Goal: Communication & Community: Answer question/provide support

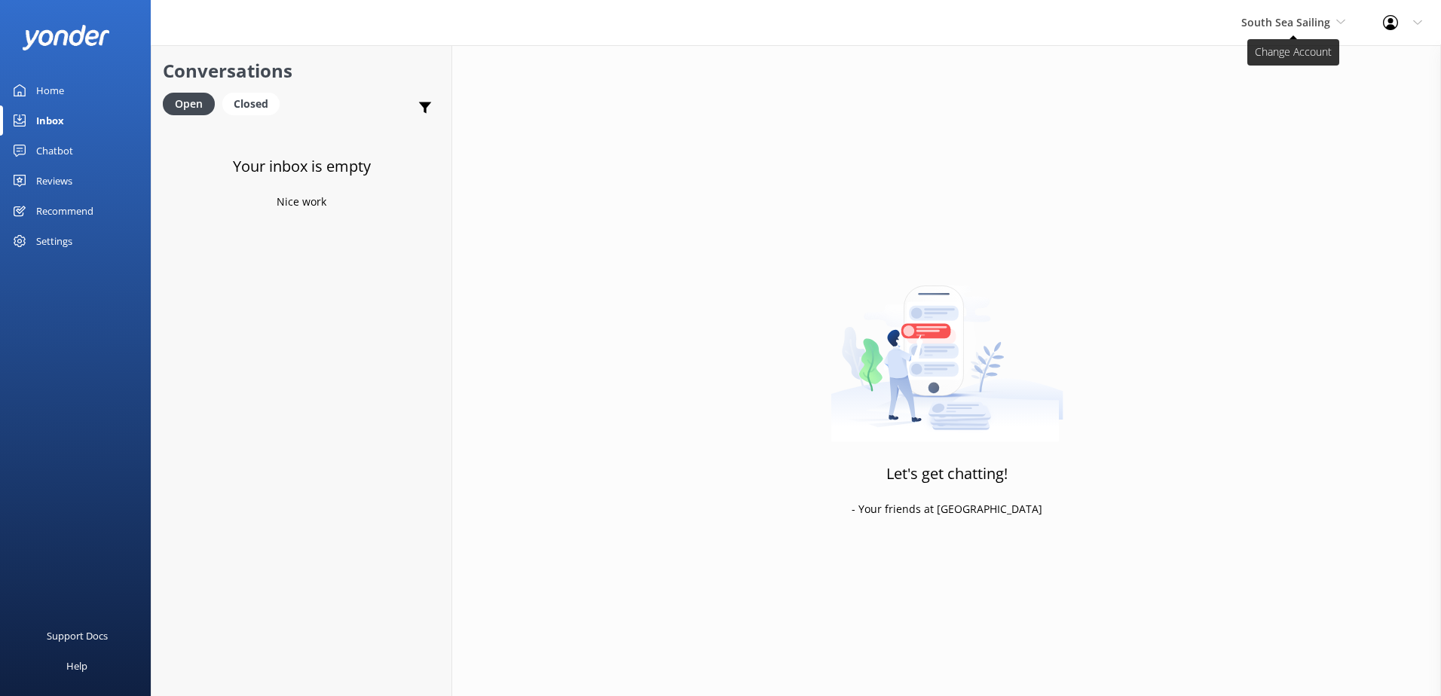
click at [1284, 27] on span "South Sea Sailing" at bounding box center [1285, 22] width 89 height 14
click at [1287, 63] on link "South Sea Sailing" at bounding box center [1298, 63] width 151 height 36
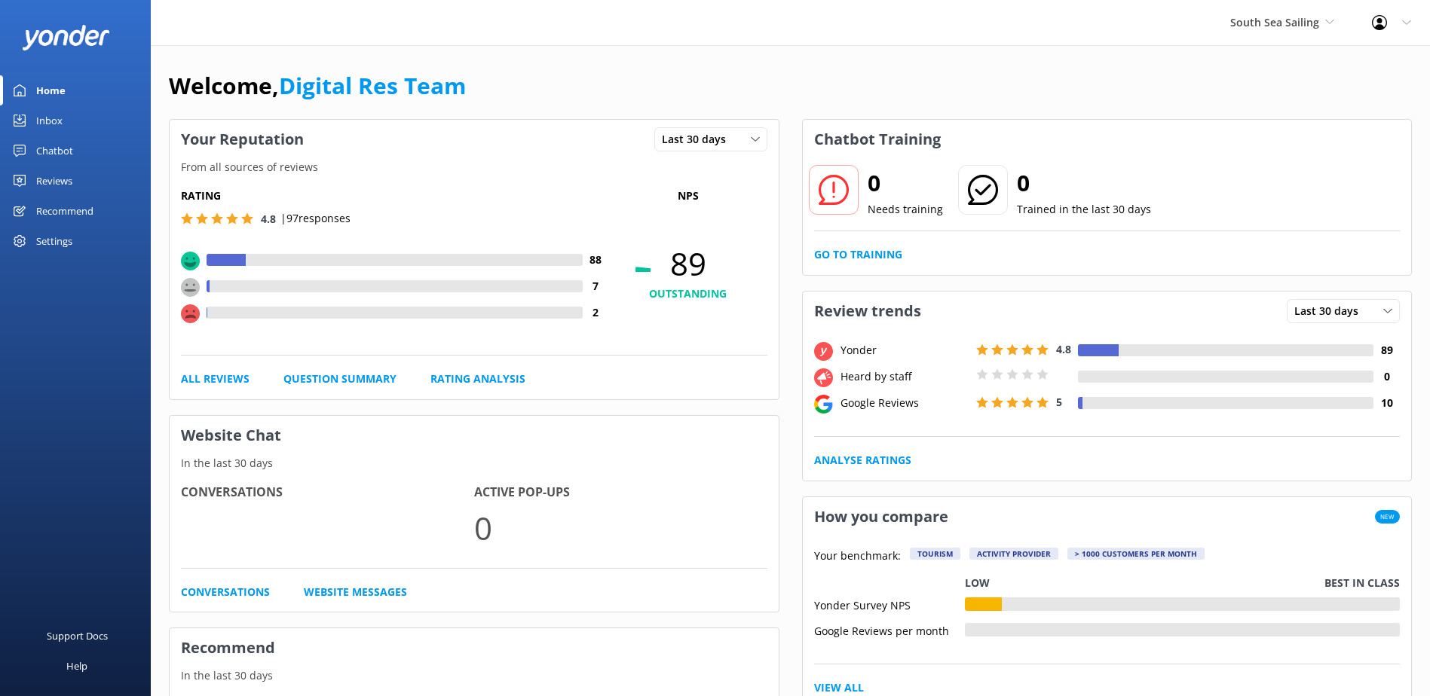
click at [59, 114] on div "Inbox" at bounding box center [49, 121] width 26 height 30
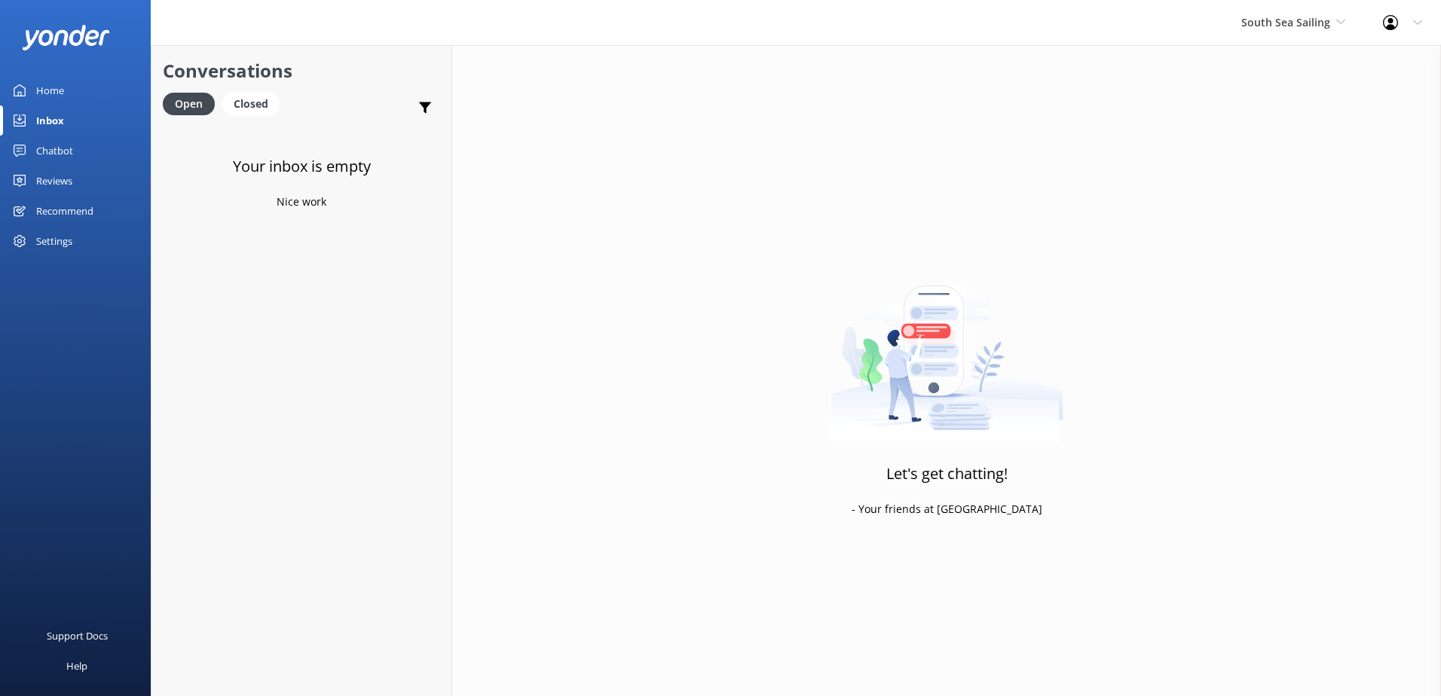
click at [1303, 35] on div "South Sea Sailing South Sea Sailing South Sea Cruises Malamala Beach Club Aweso…" at bounding box center [1294, 22] width 142 height 45
click at [1298, 111] on link "South Sea Cruises" at bounding box center [1298, 99] width 151 height 36
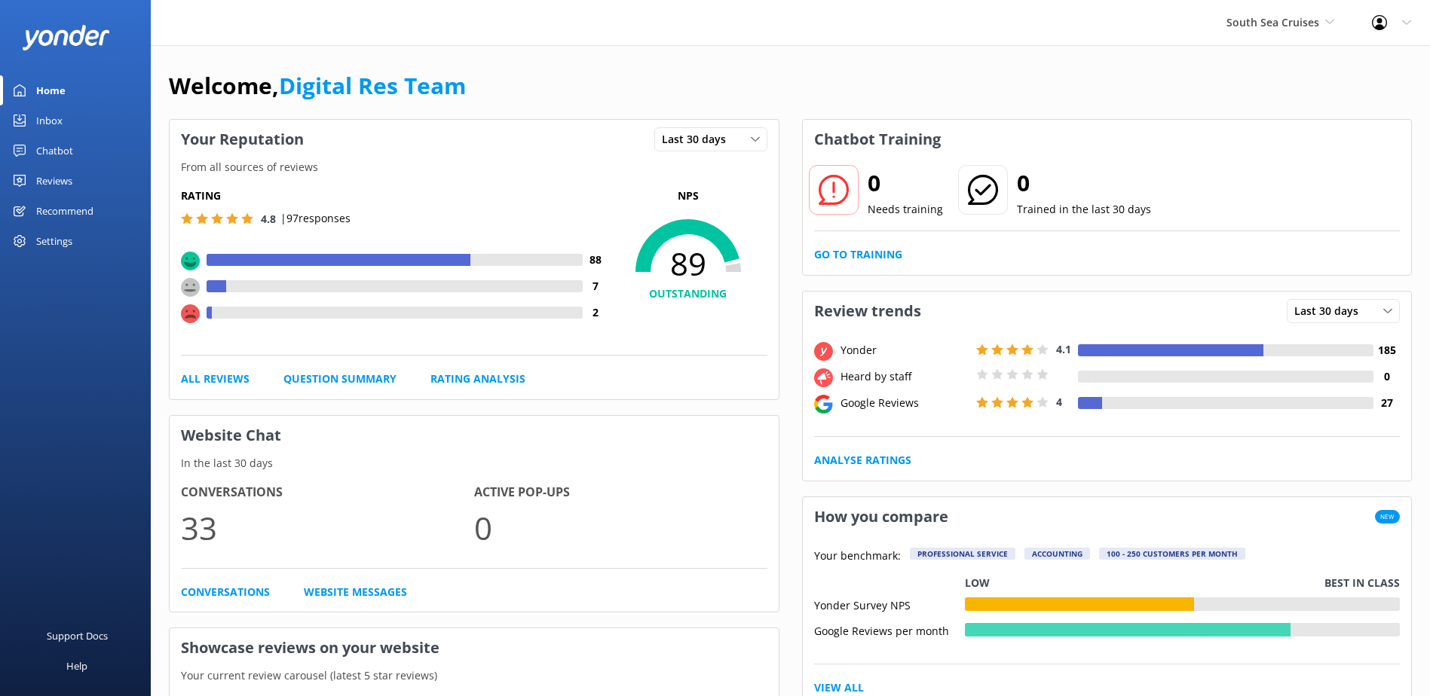
click at [44, 116] on div "Inbox" at bounding box center [49, 121] width 26 height 30
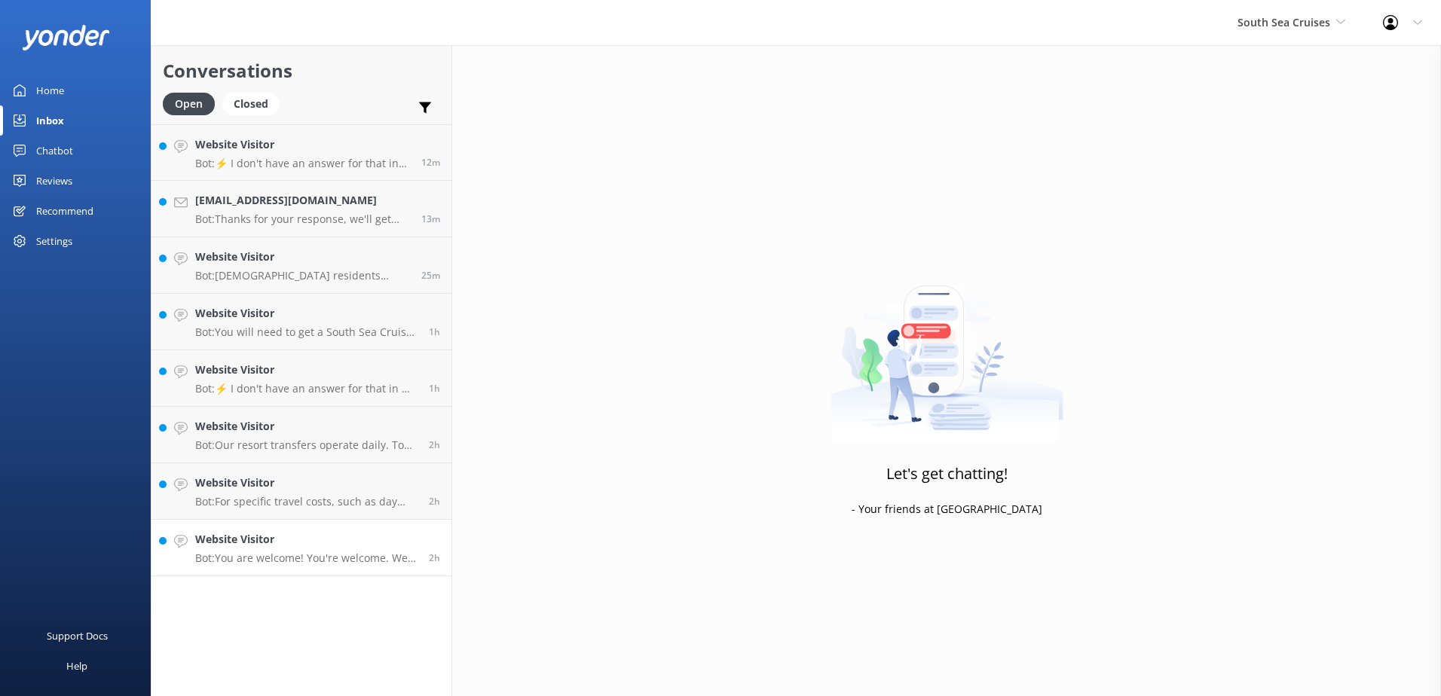
click at [325, 532] on h4 "Website Visitor" at bounding box center [306, 539] width 222 height 17
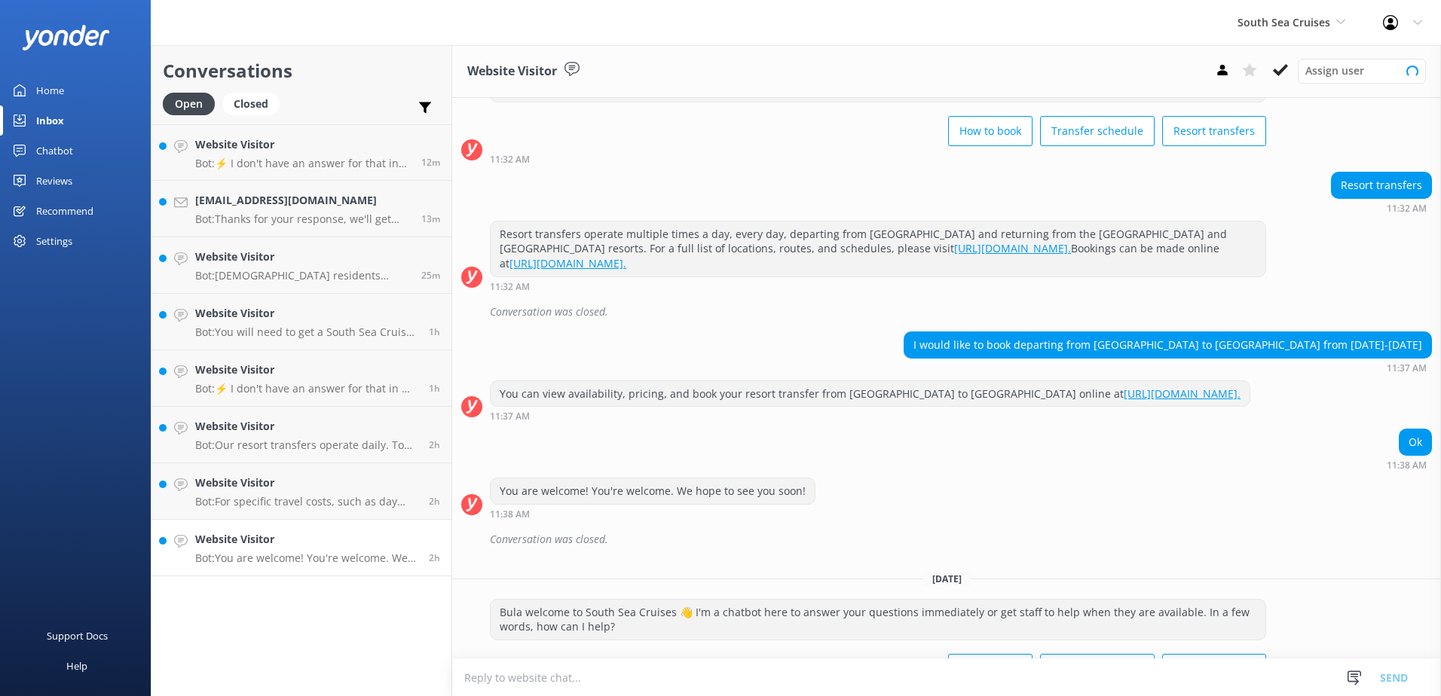
click at [320, 548] on h4 "Website Visitor" at bounding box center [306, 539] width 222 height 17
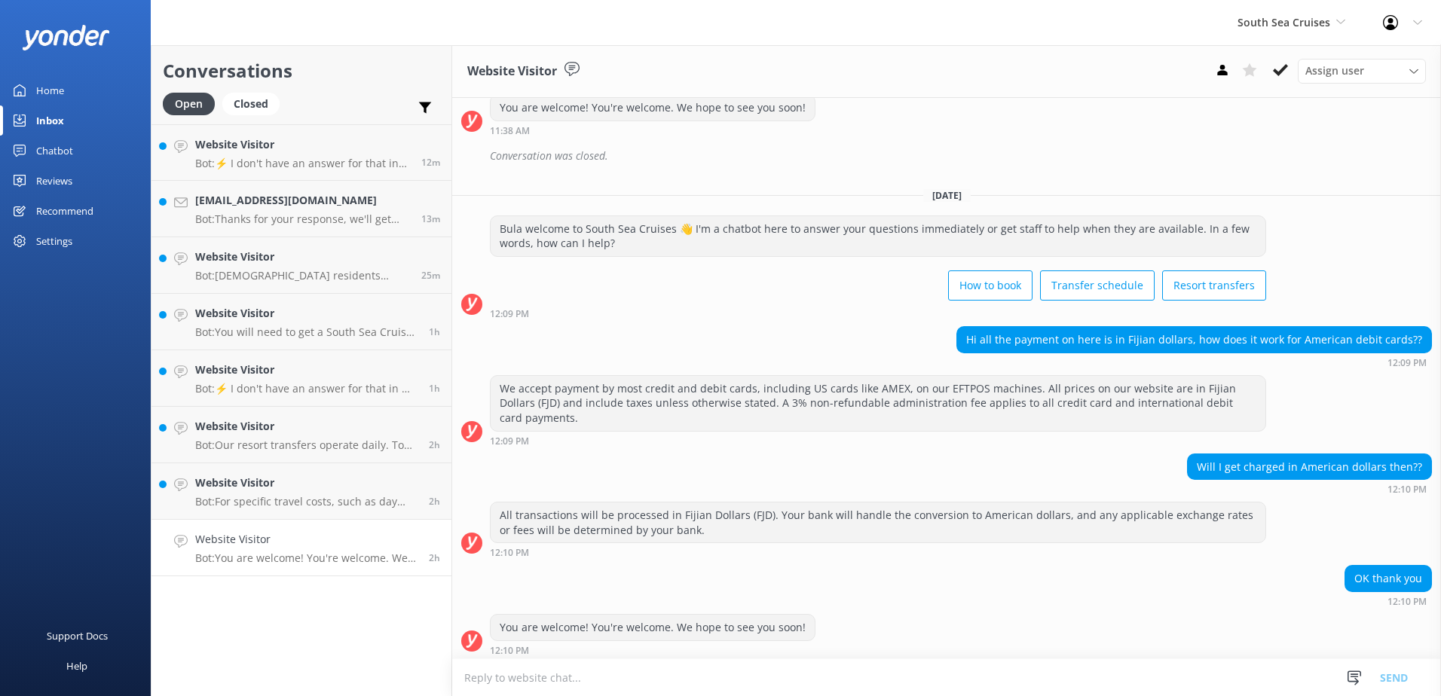
scroll to position [465, 0]
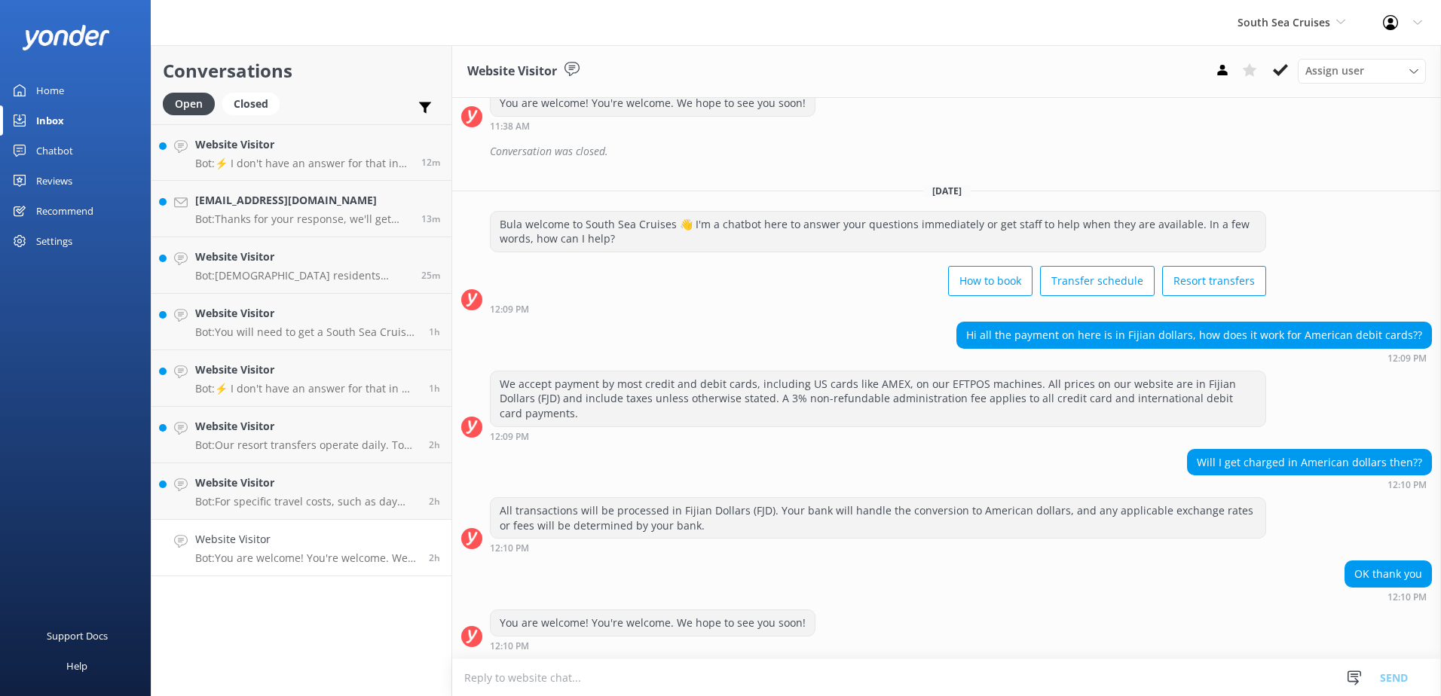
click at [1281, 75] on icon at bounding box center [1280, 70] width 15 height 15
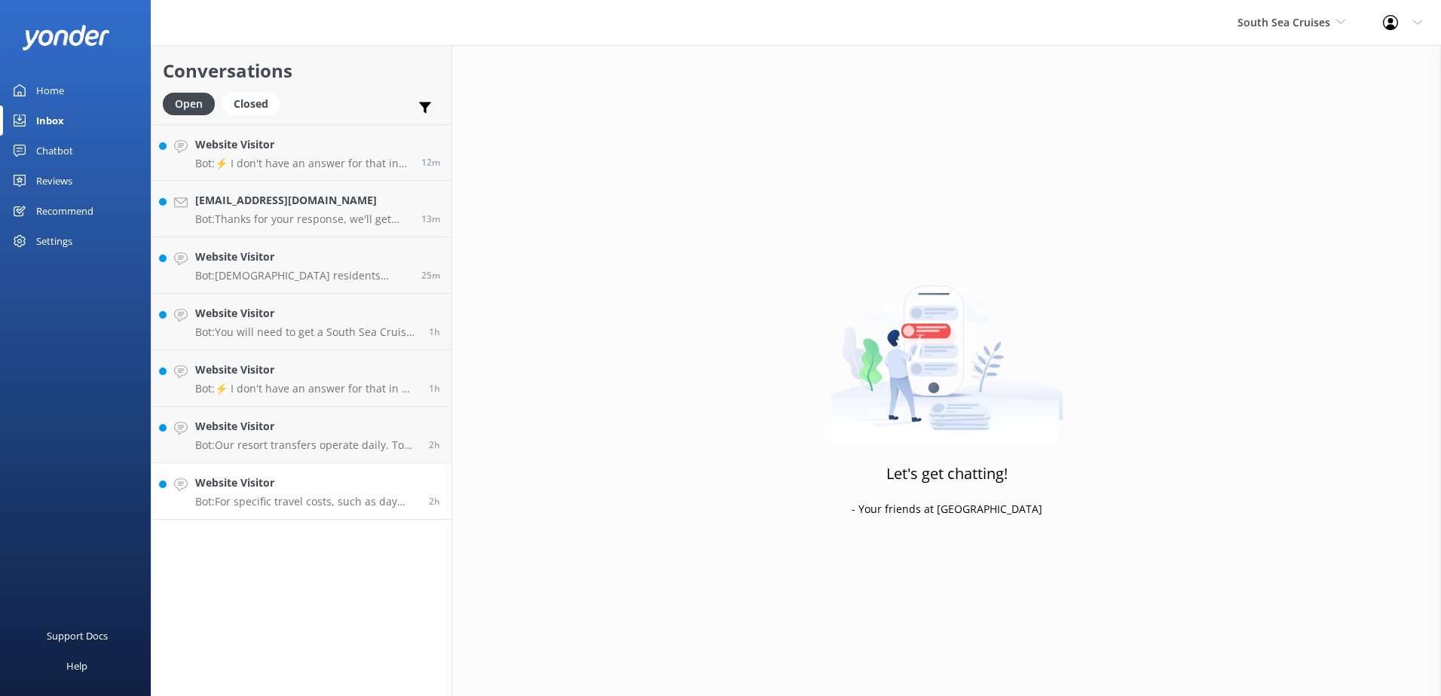
click at [320, 481] on h4 "Website Visitor" at bounding box center [306, 483] width 222 height 17
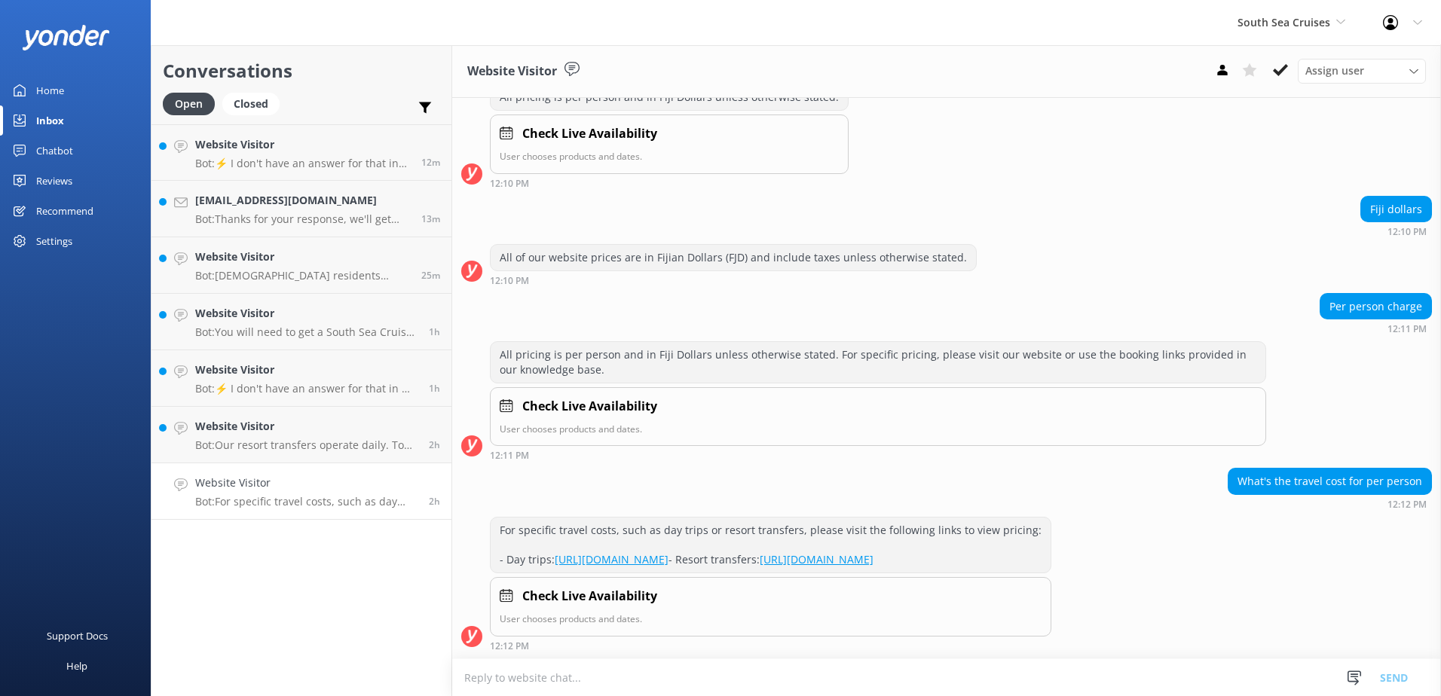
scroll to position [688, 0]
click at [1270, 65] on button at bounding box center [1280, 70] width 27 height 23
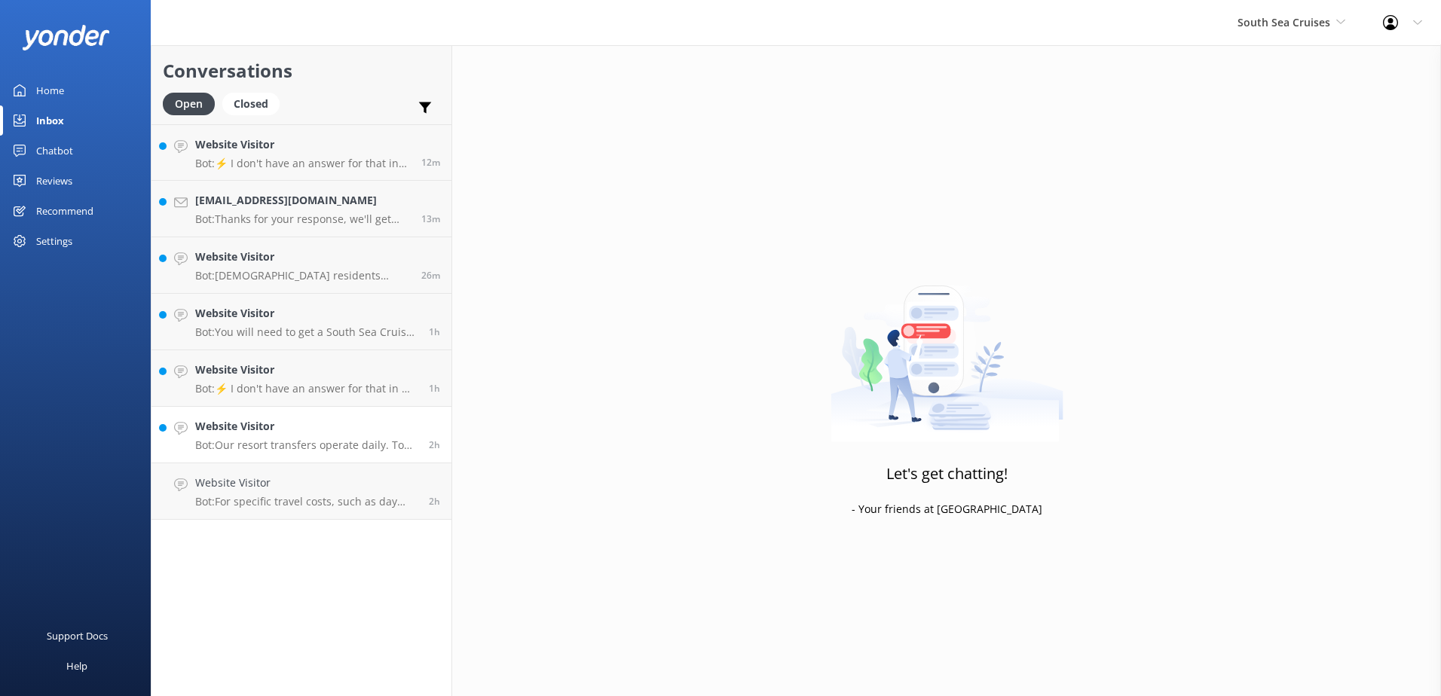
click at [277, 443] on p "Bot: Our resort transfers operate daily. To view the resort transfer schedule, …" at bounding box center [306, 446] width 222 height 14
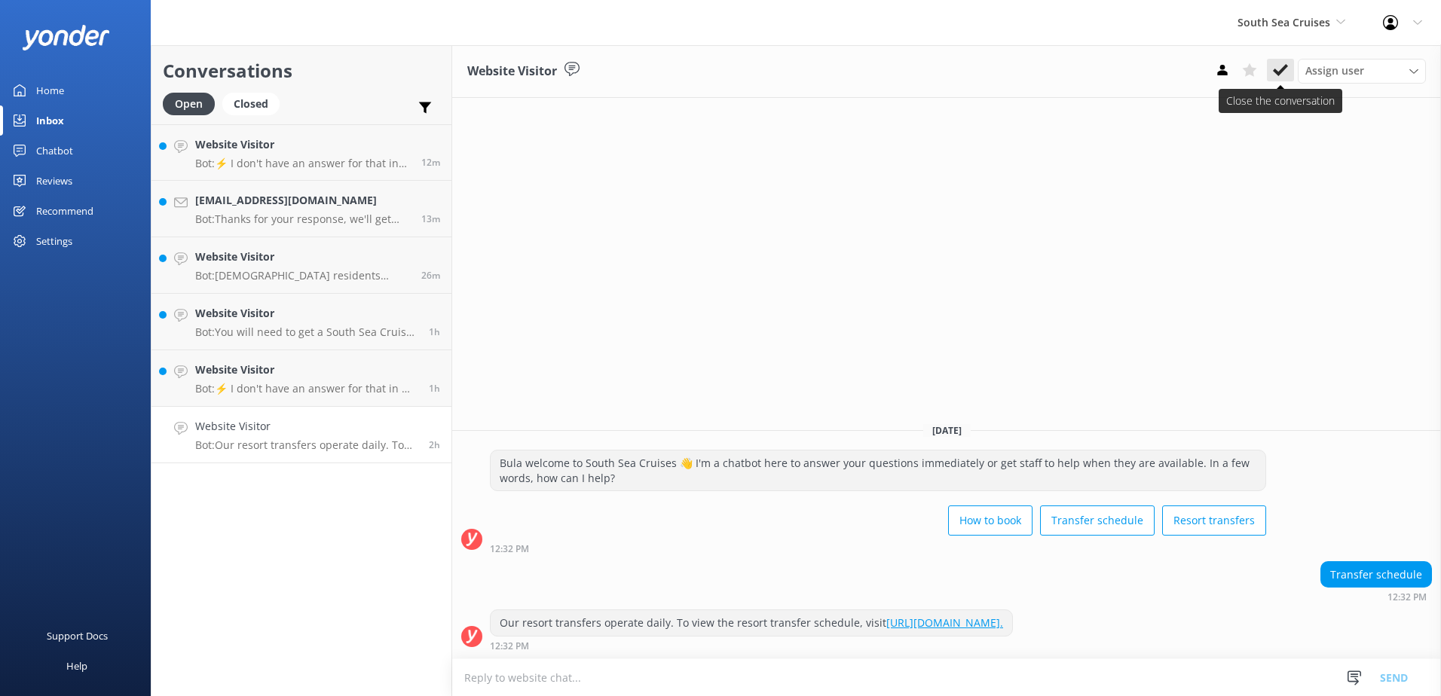
click at [1269, 72] on button at bounding box center [1280, 70] width 27 height 23
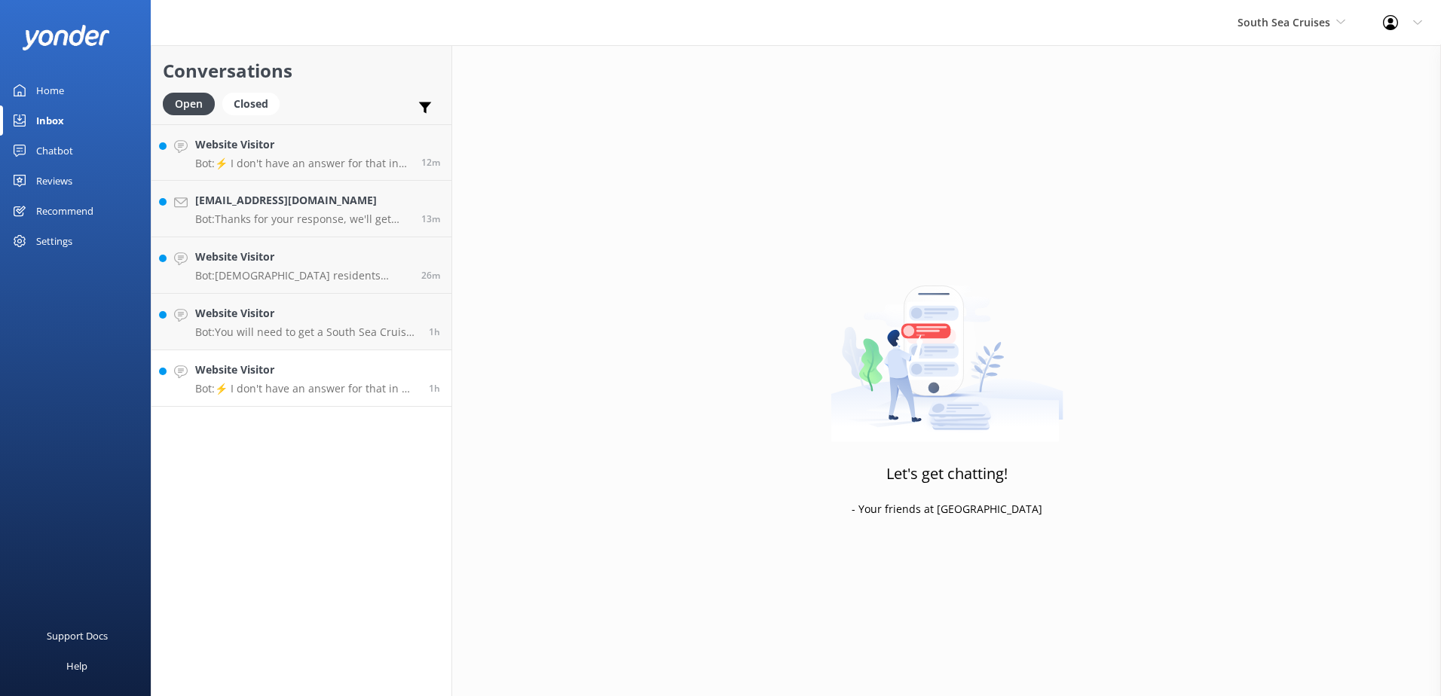
click at [283, 389] on p "Bot: ⚡ I don't have an answer for that in my knowledge base. Please try and rep…" at bounding box center [306, 389] width 222 height 14
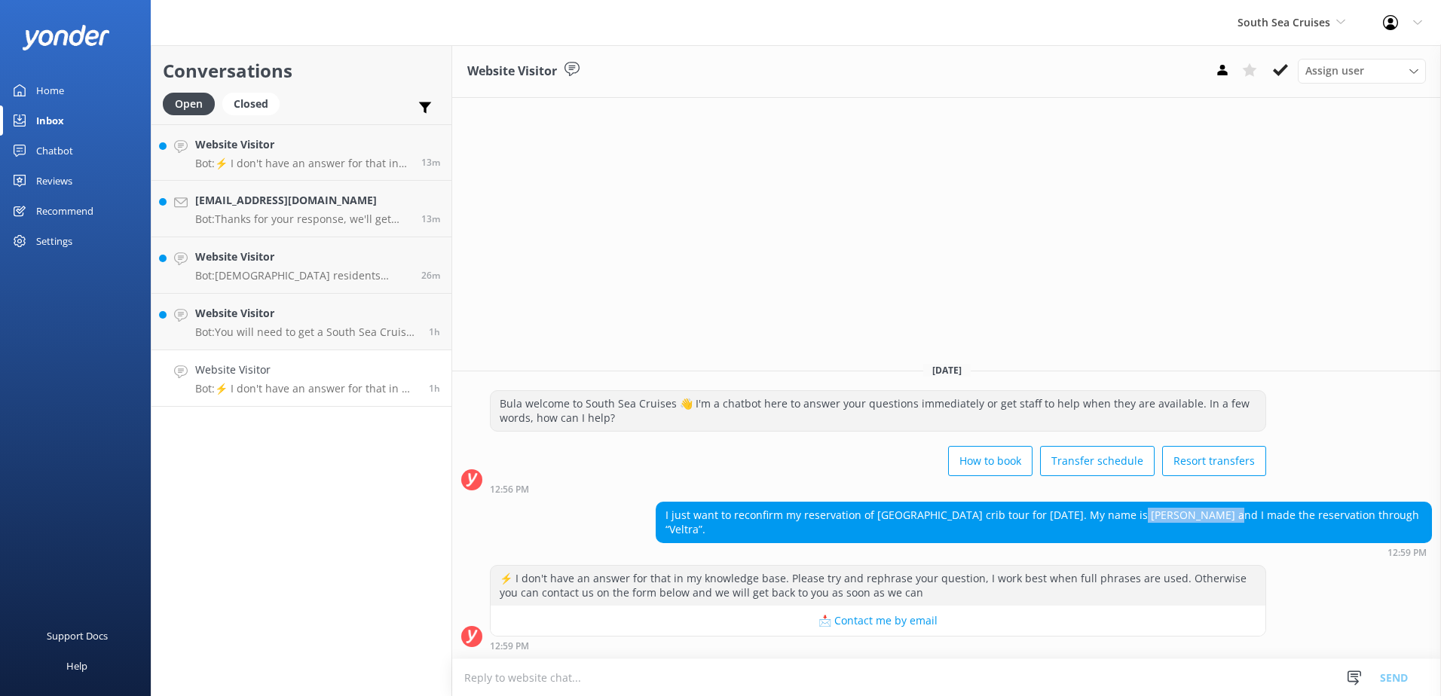
drag, startPoint x: 1217, startPoint y: 519, endPoint x: 1130, endPoint y: 516, distance: 86.8
click at [1130, 516] on div "I just want to reconfirm my reservation of [GEOGRAPHIC_DATA] crib tour for [DAT…" at bounding box center [1044, 523] width 775 height 40
drag, startPoint x: 1130, startPoint y: 516, endPoint x: 1138, endPoint y: 514, distance: 8.4
copy div "Daisuke Fujimoto"
click at [620, 678] on textarea at bounding box center [946, 678] width 989 height 37
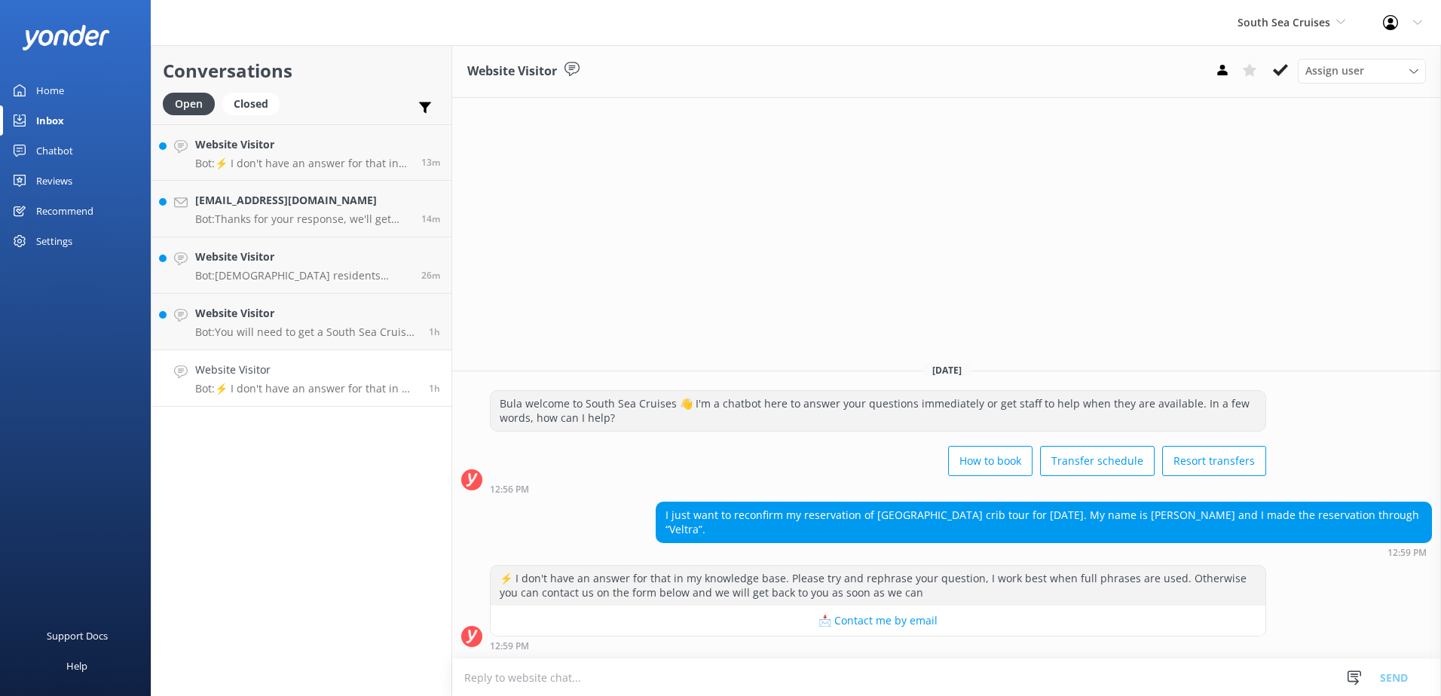
click at [652, 673] on textarea at bounding box center [946, 678] width 989 height 37
click at [654, 672] on textarea at bounding box center [946, 678] width 989 height 37
type textarea "B"
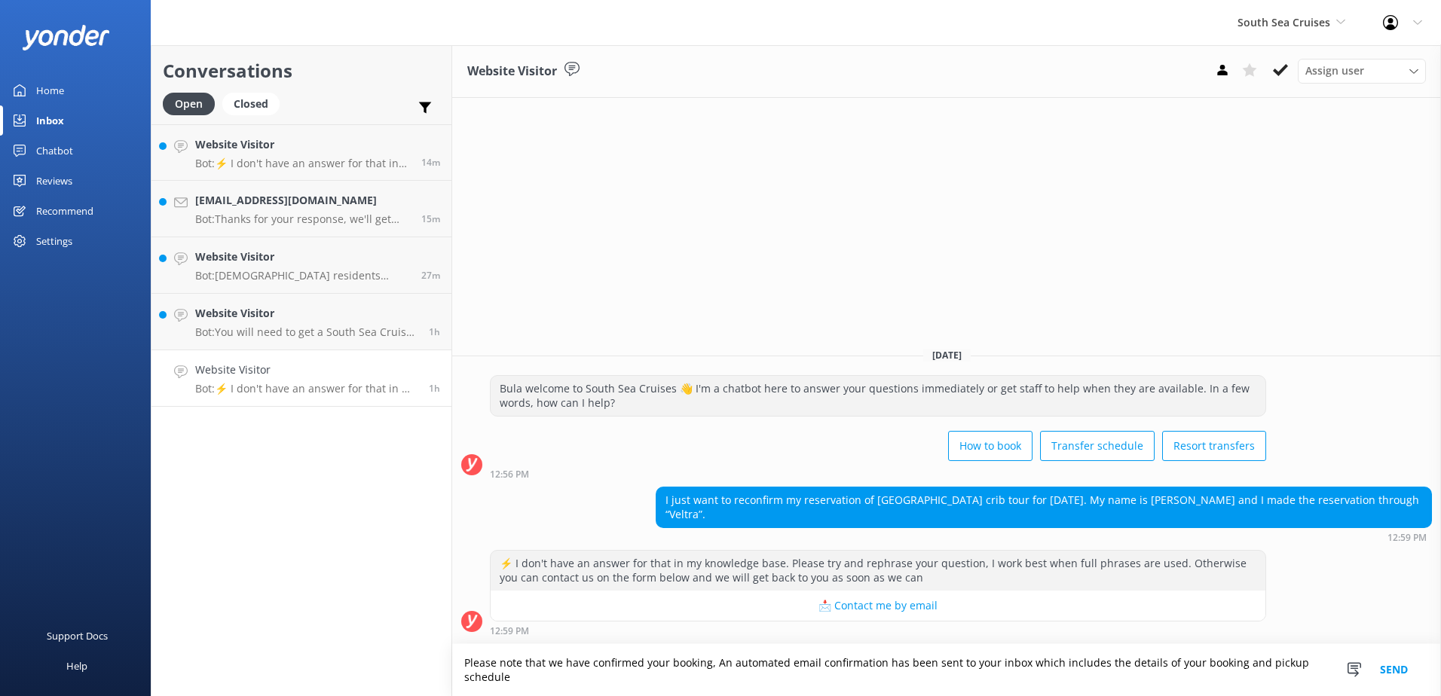
click at [530, 675] on textarea "Please note that we have confirmed your booking, An automated email confirmatio…" at bounding box center [946, 670] width 989 height 52
type textarea "Please note that we have confirmed your booking, an automated email confirmatio…"
click at [1384, 657] on button "Send" at bounding box center [1394, 670] width 57 height 52
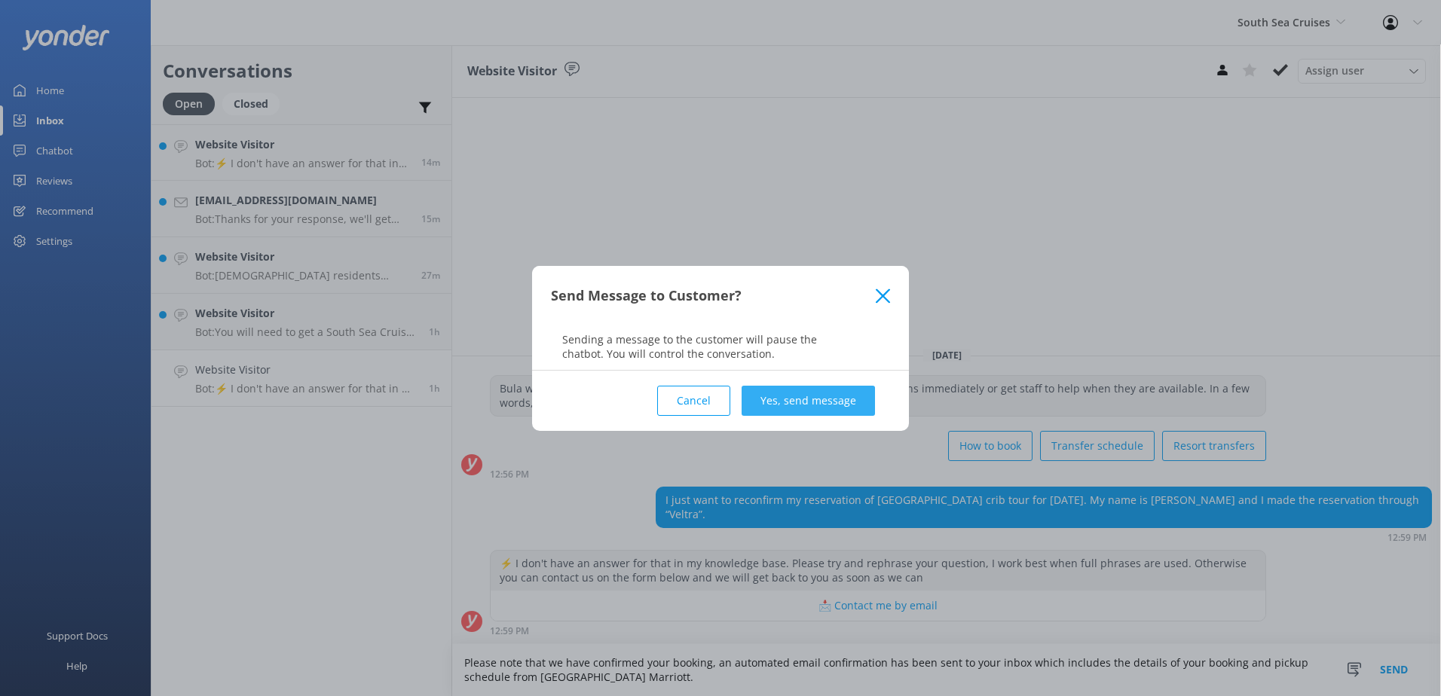
click at [831, 399] on button "Yes, send message" at bounding box center [808, 401] width 133 height 30
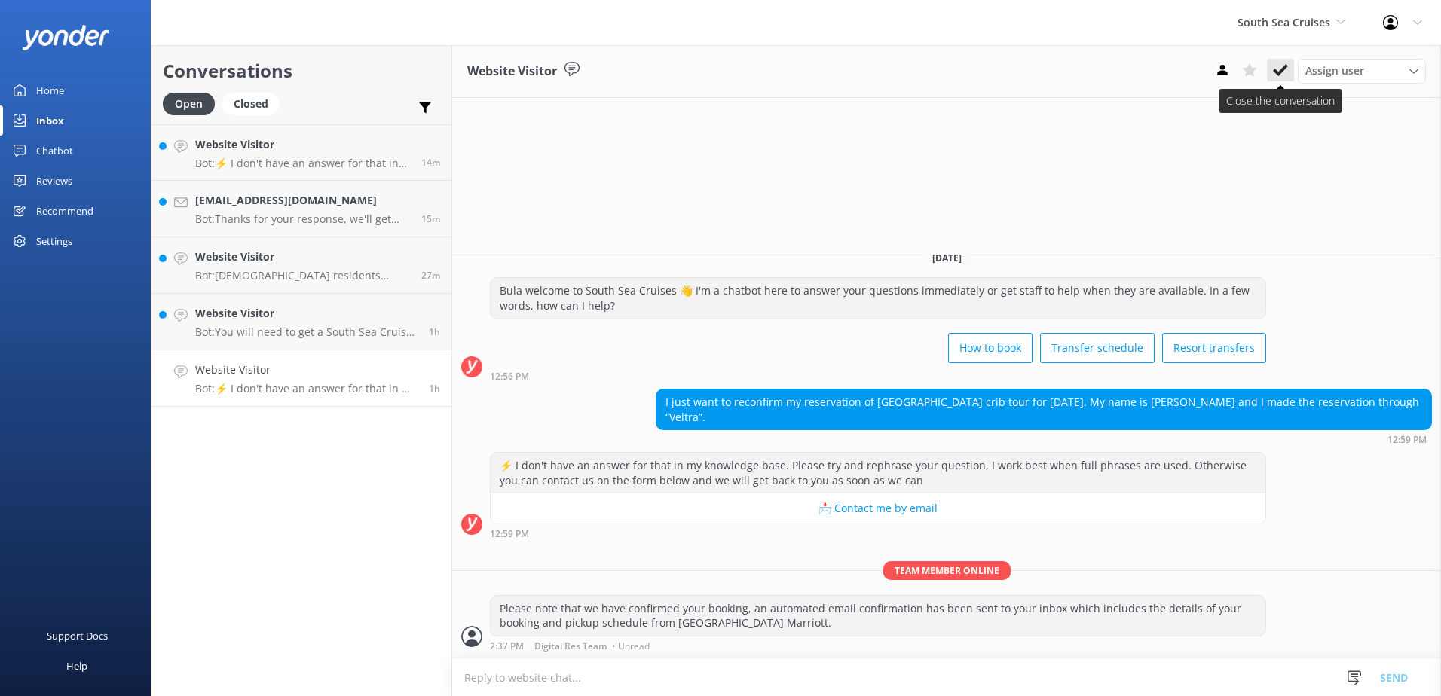
click at [1281, 72] on use at bounding box center [1280, 70] width 15 height 12
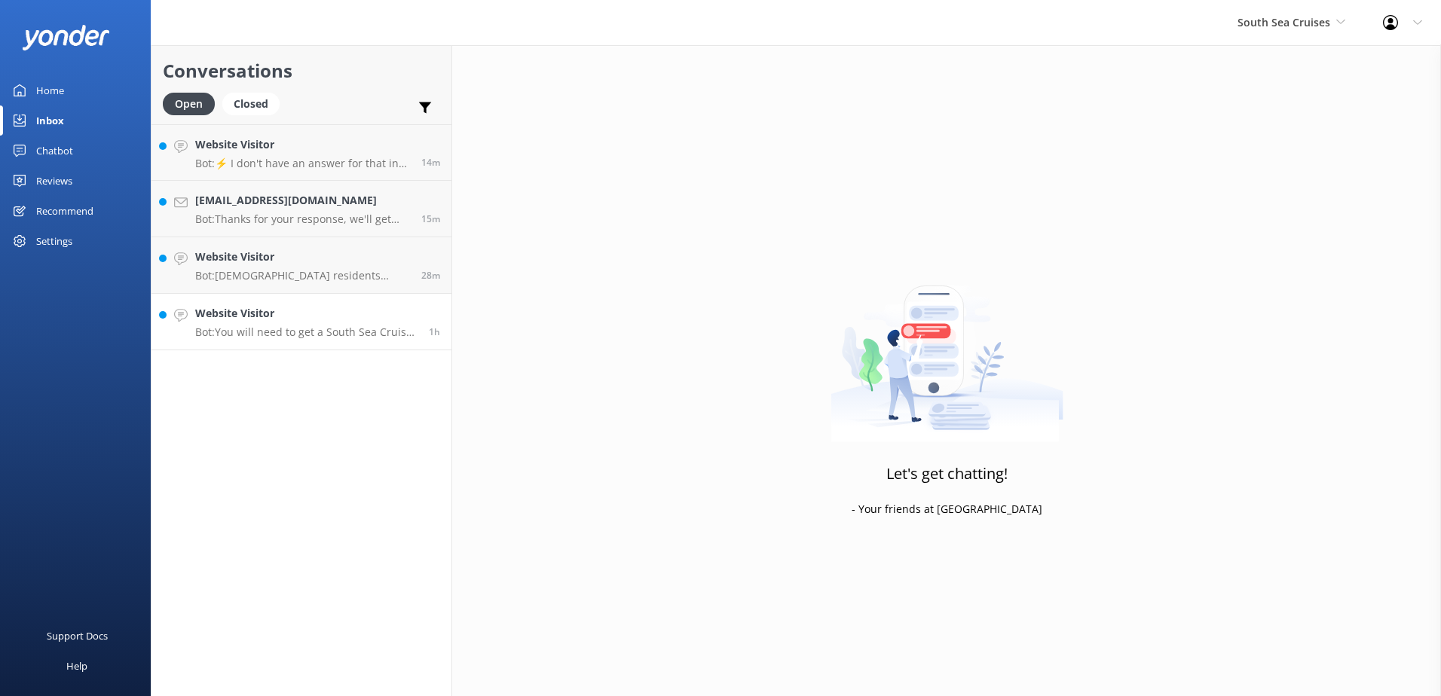
click at [308, 349] on link "Website Visitor Bot: You will need to get a South Sea Cruises Ferry to [GEOGRAP…" at bounding box center [302, 322] width 300 height 57
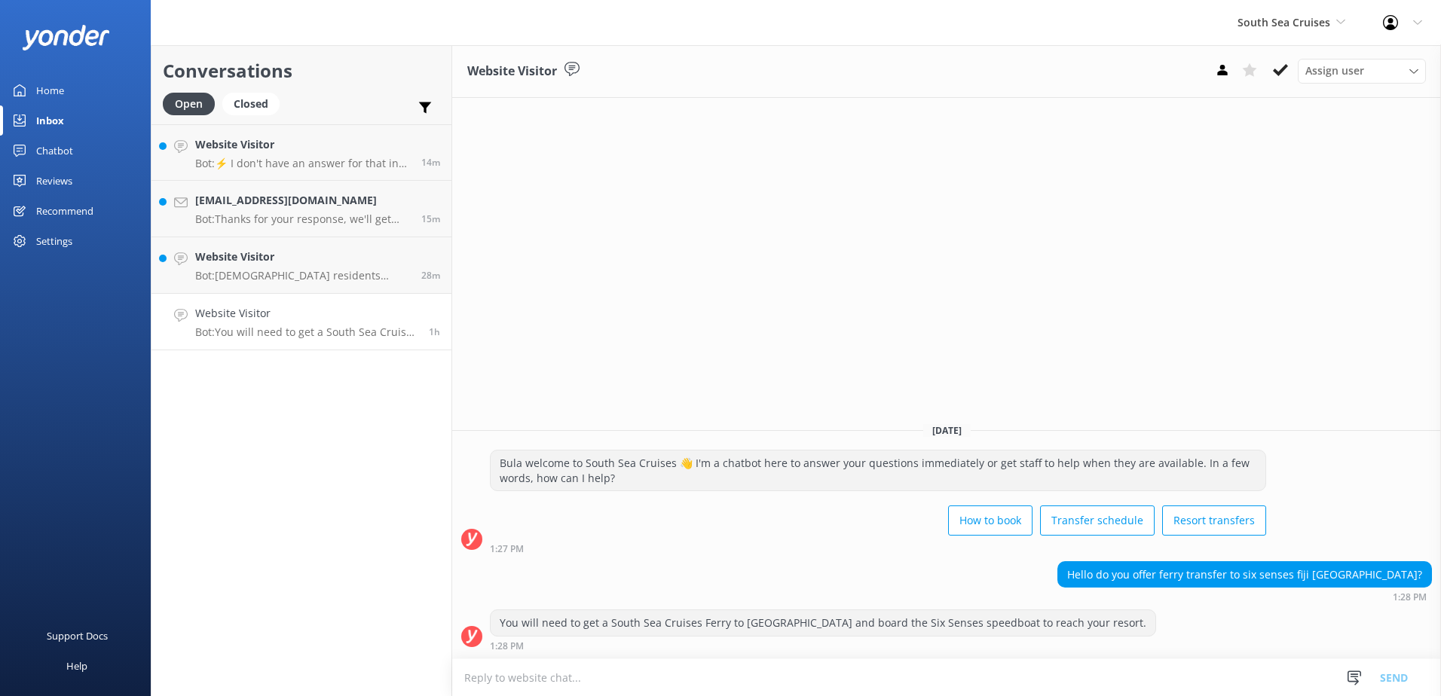
click at [840, 687] on textarea at bounding box center [946, 678] width 989 height 37
type textarea "Please note that we do not offer ferries to Six Senses Fiji."
click at [1399, 673] on button "Send" at bounding box center [1394, 678] width 57 height 38
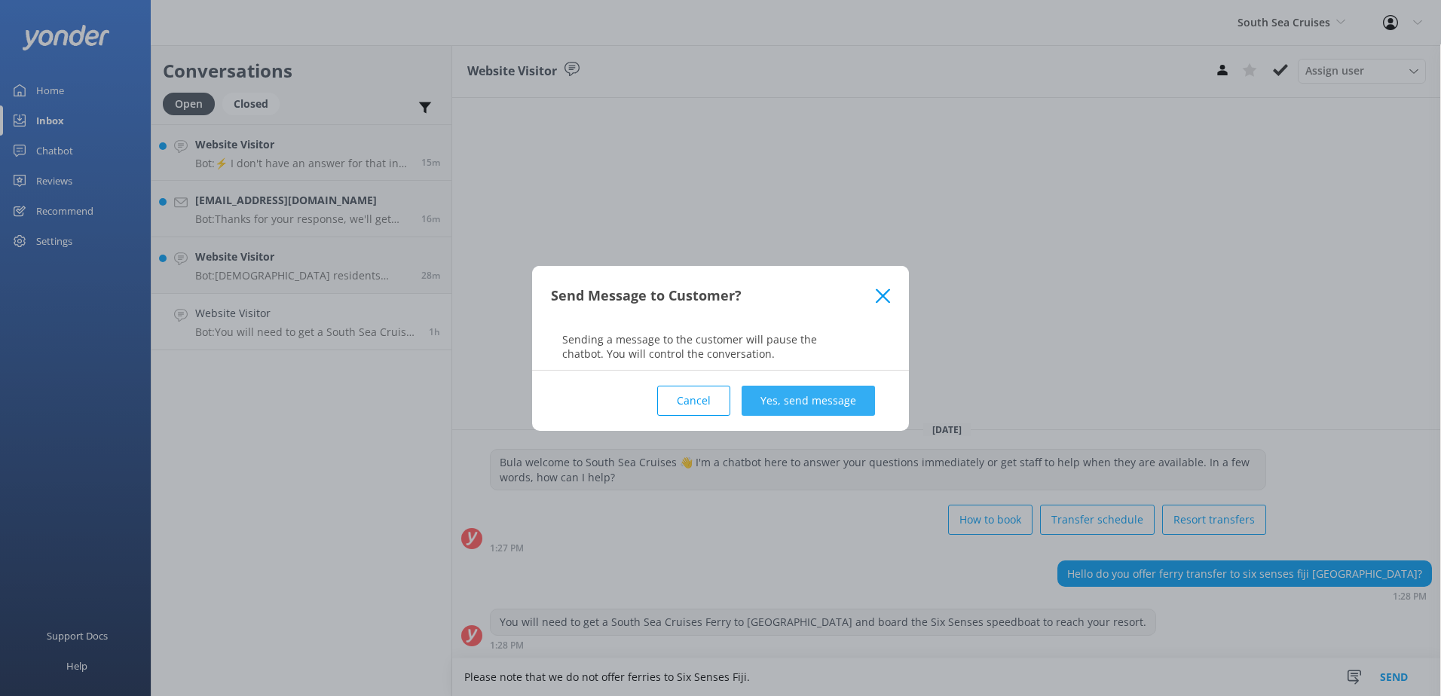
click at [858, 399] on button "Yes, send message" at bounding box center [808, 401] width 133 height 30
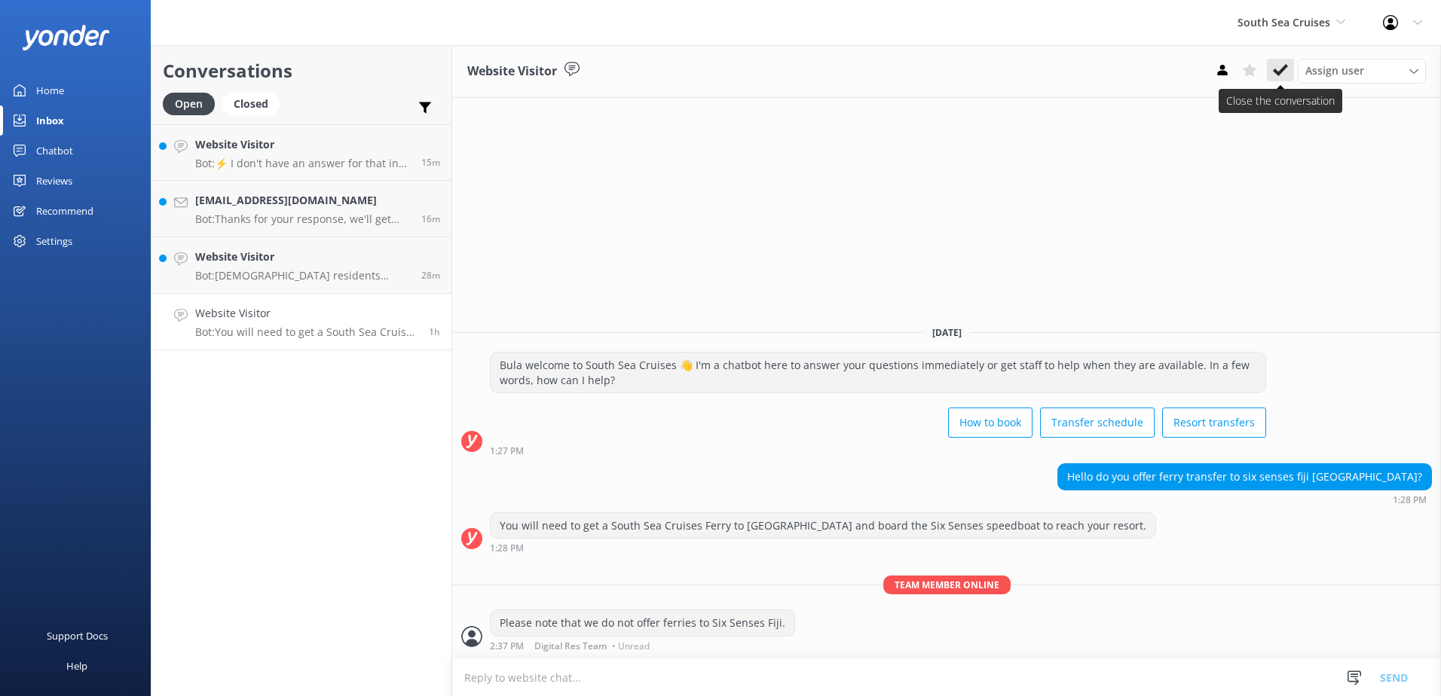
click at [1281, 68] on icon at bounding box center [1280, 70] width 15 height 15
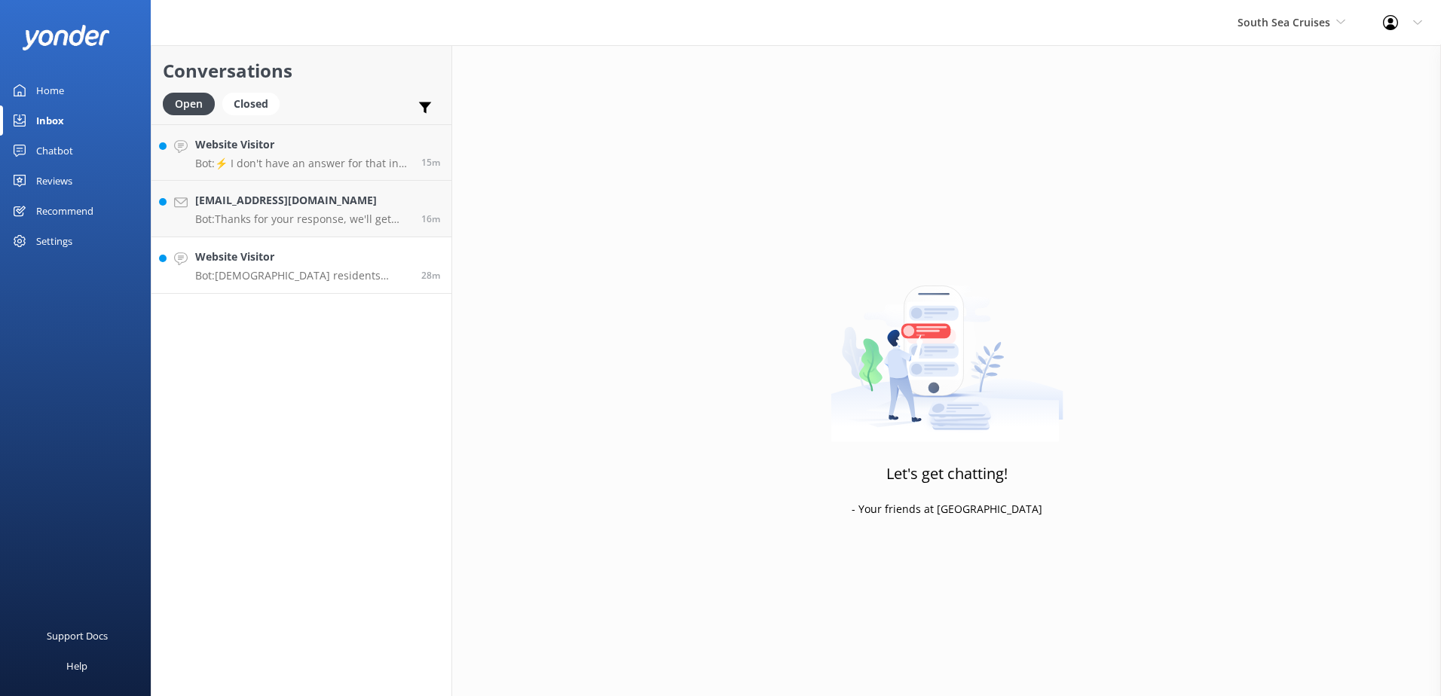
click at [308, 274] on p "Bot: [DEMOGRAPHIC_DATA] residents receive a 20% discount on day tours and resor…" at bounding box center [302, 276] width 215 height 14
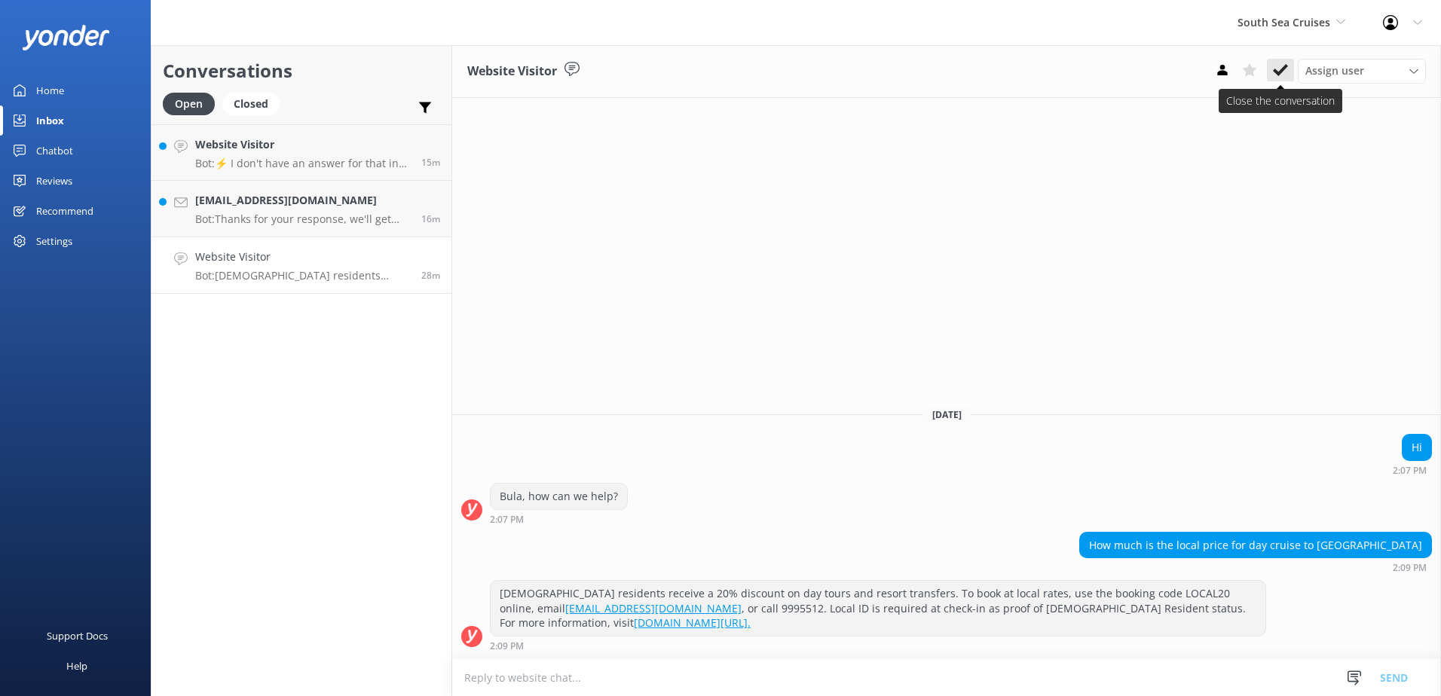
click at [1286, 72] on icon at bounding box center [1280, 70] width 15 height 15
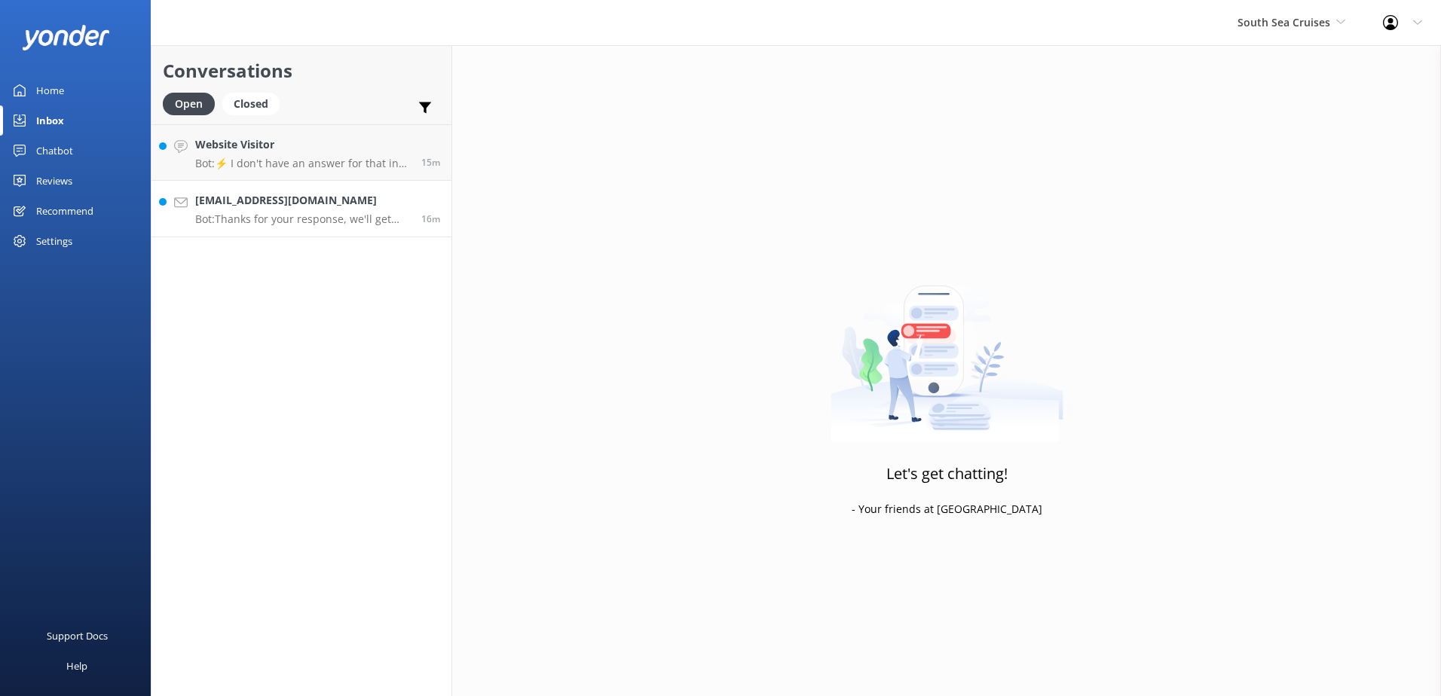
click at [280, 216] on p "Bot: Thanks for your response, we'll get back to you as soon as we can during o…" at bounding box center [302, 220] width 215 height 14
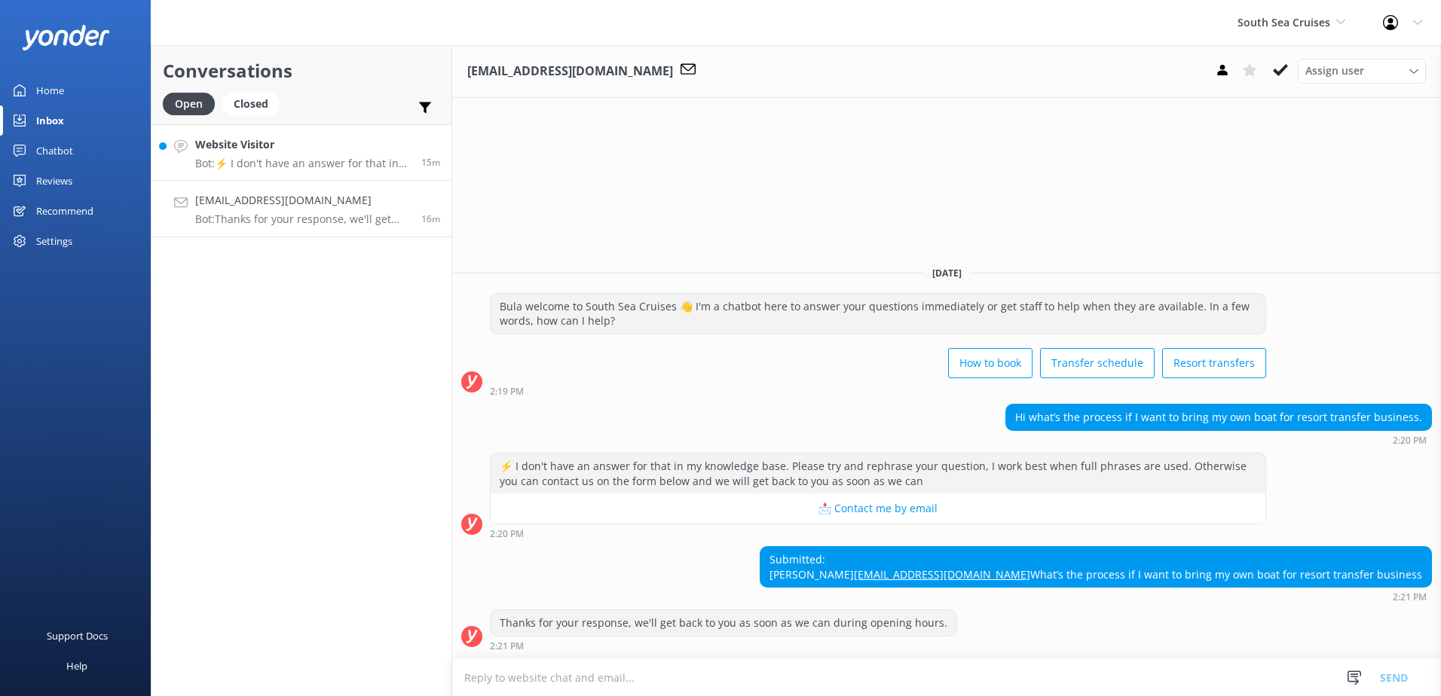
click at [308, 148] on h4 "Website Visitor" at bounding box center [302, 144] width 215 height 17
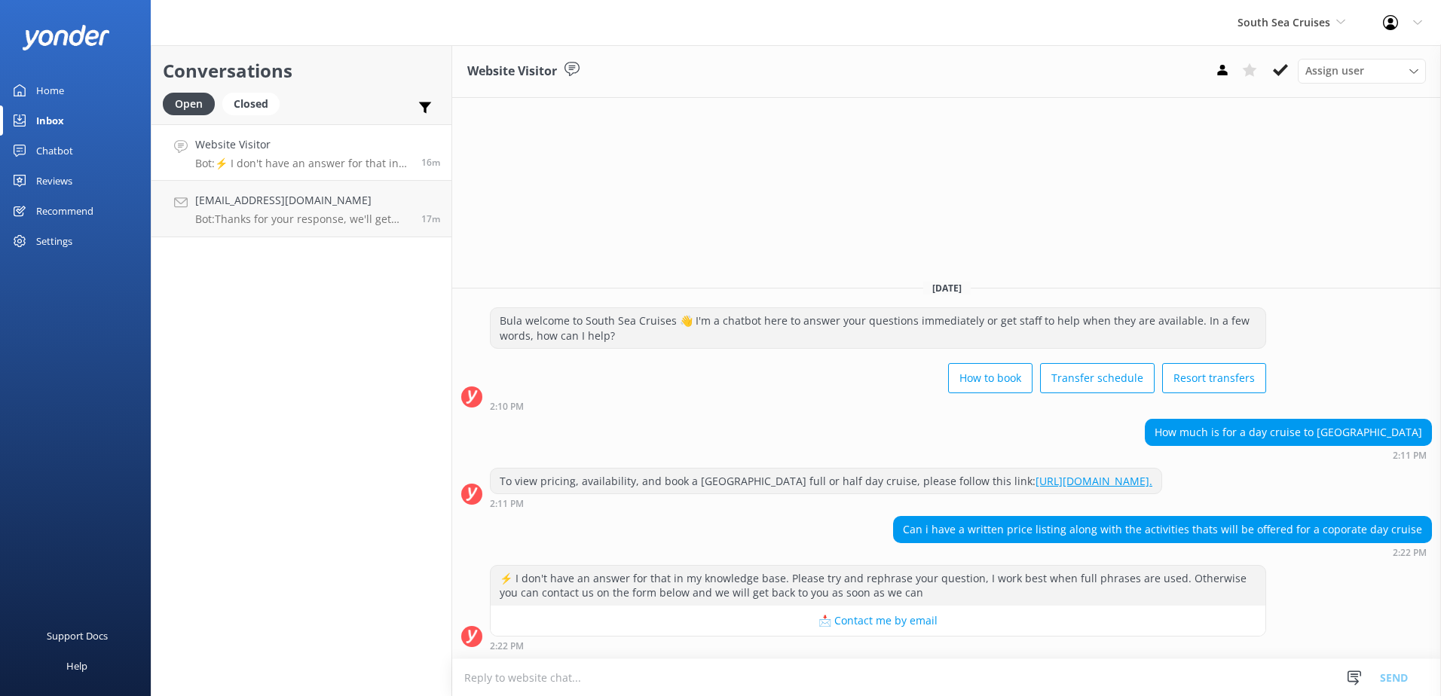
click at [641, 685] on textarea at bounding box center [946, 678] width 989 height 37
type textarea "y"
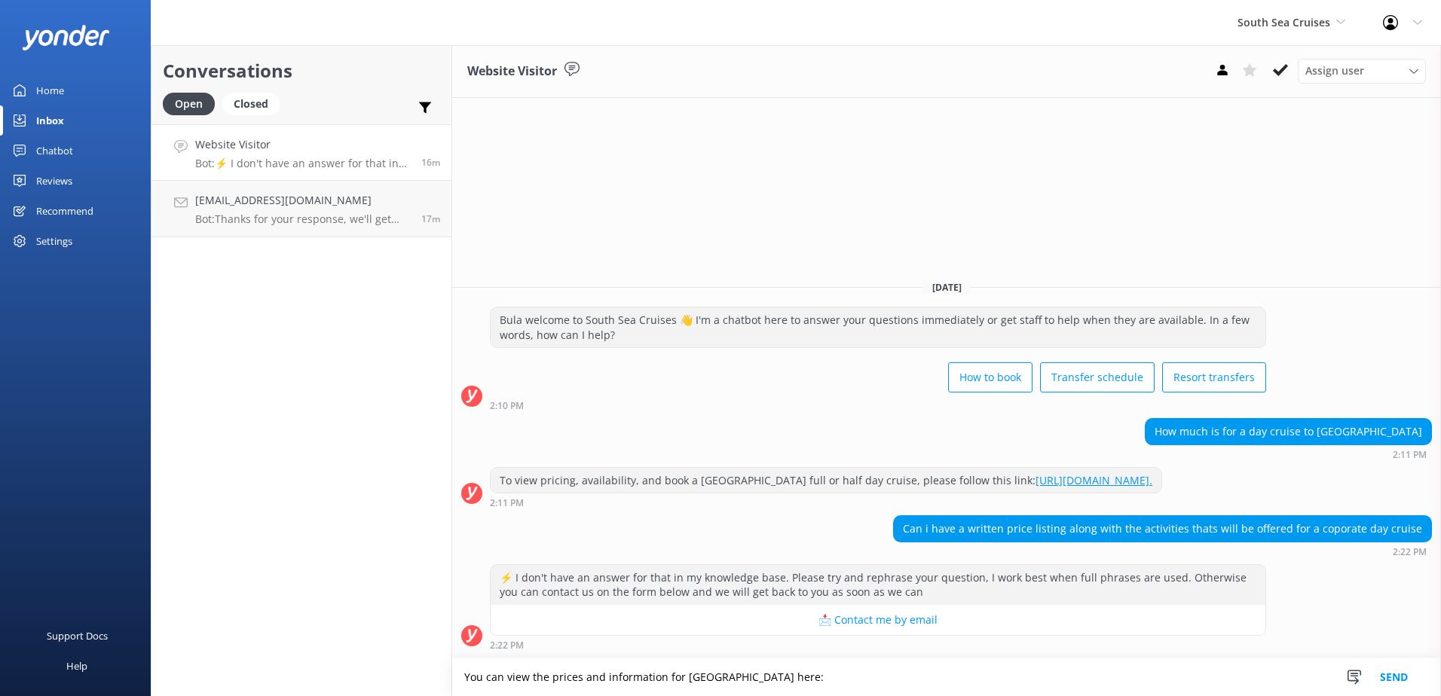
paste textarea "[URL][DOMAIN_NAME]"
type textarea "You can view the prices and information for [GEOGRAPHIC_DATA] here: [URL][DOMAI…"
click at [1395, 672] on button "Send" at bounding box center [1394, 678] width 57 height 38
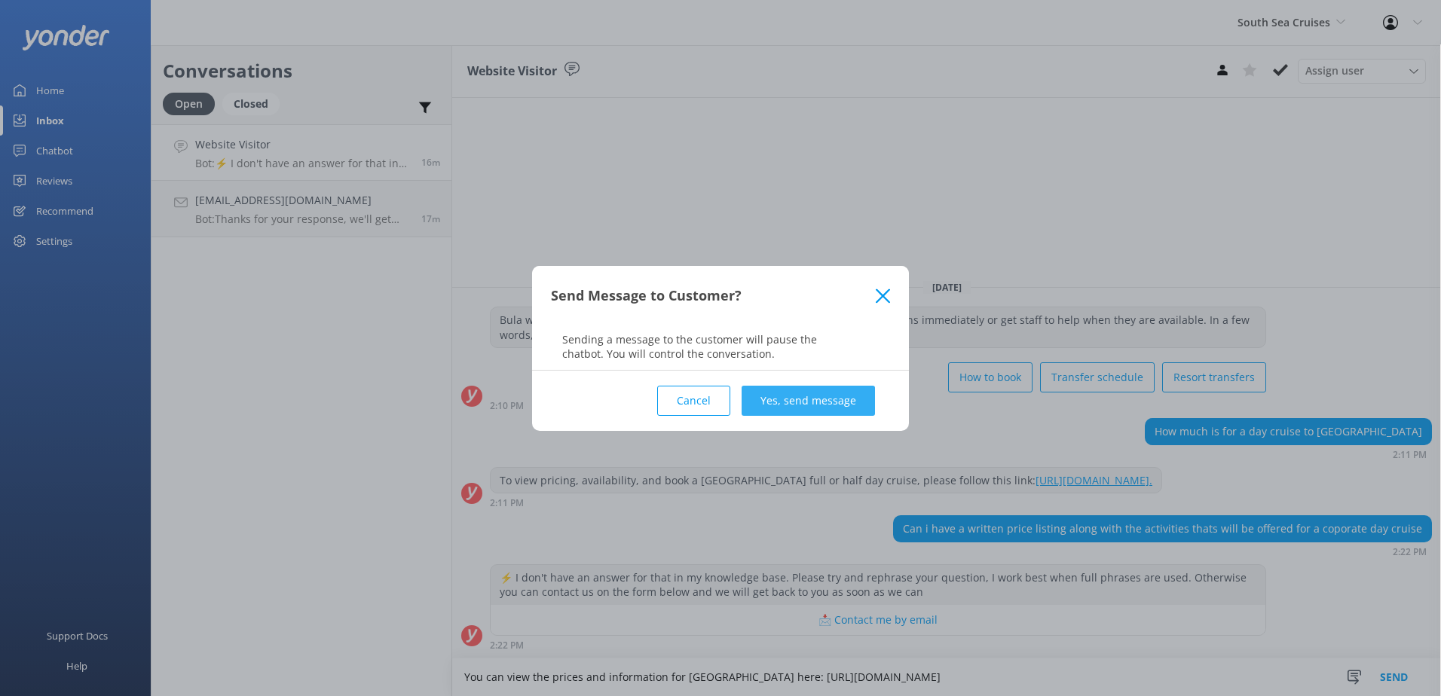
click at [834, 413] on button "Yes, send message" at bounding box center [808, 401] width 133 height 30
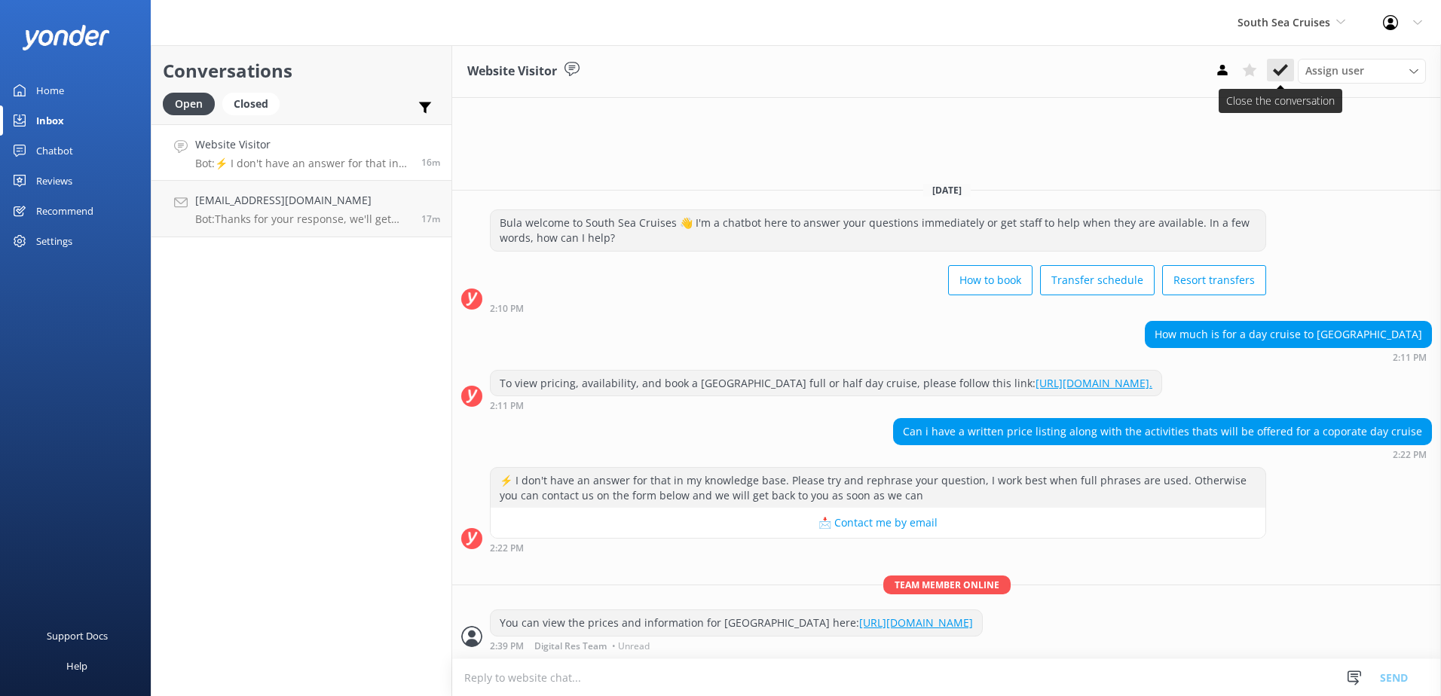
click at [1279, 68] on icon at bounding box center [1280, 70] width 15 height 15
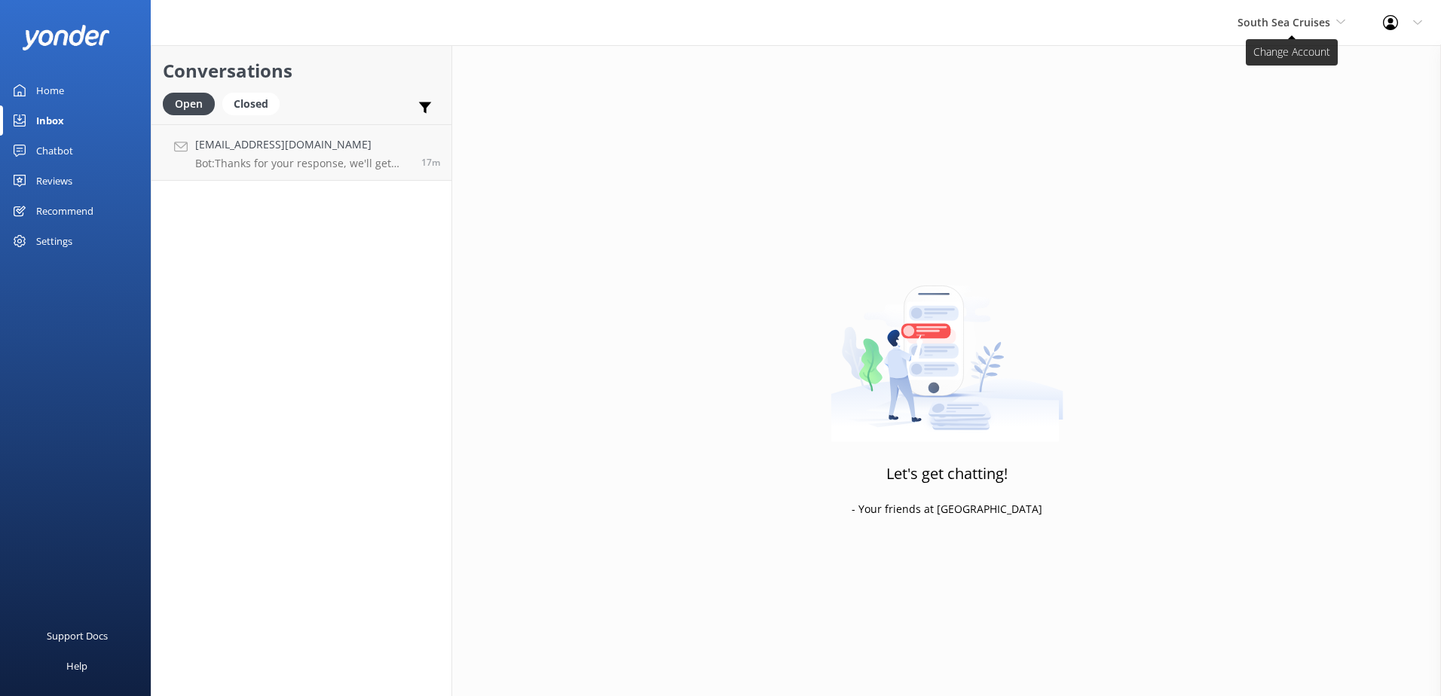
click at [1313, 22] on span "South Sea Cruises" at bounding box center [1284, 22] width 93 height 14
click at [1279, 131] on link "Malamala Beach Club" at bounding box center [1294, 136] width 151 height 36
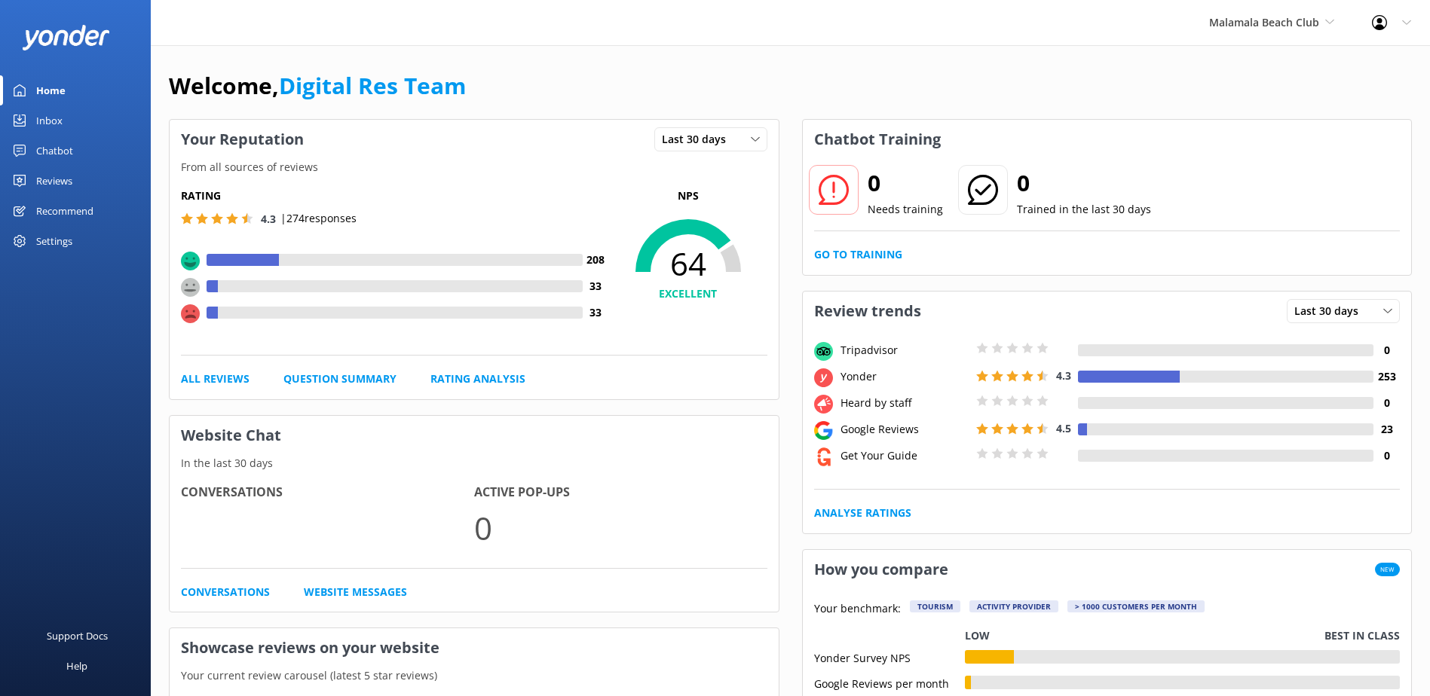
click at [84, 132] on link "Inbox" at bounding box center [75, 121] width 151 height 30
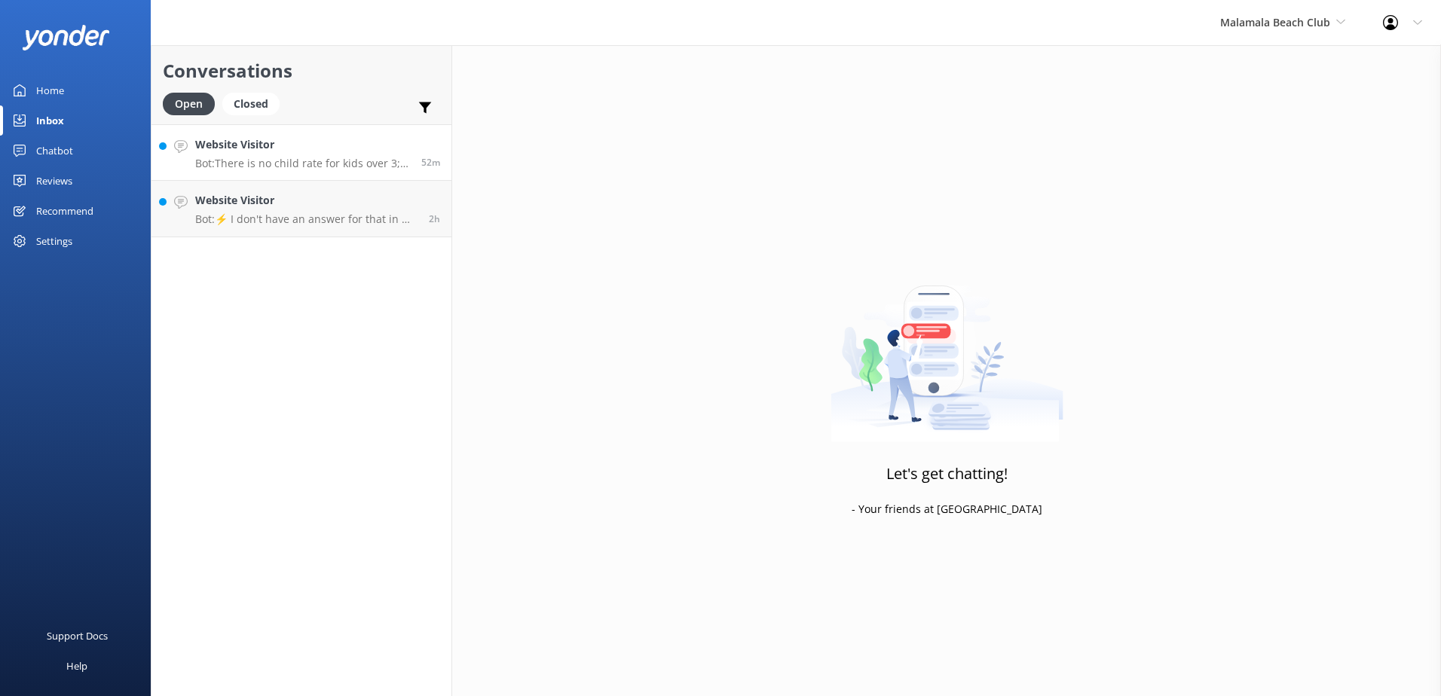
click at [289, 161] on p "Bot: There is no child rate for kids over 3; all guests pay the same for the da…" at bounding box center [302, 164] width 215 height 14
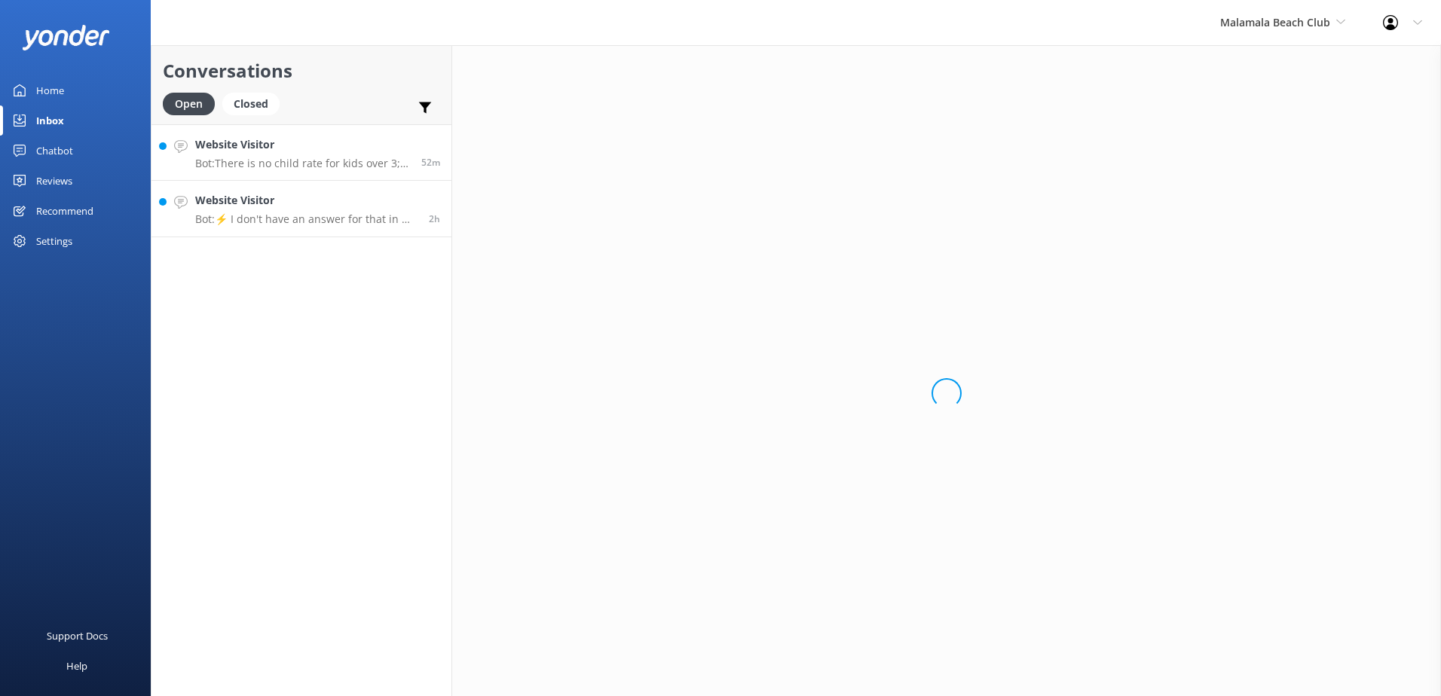
click at [298, 216] on p "Bot: ⚡ I don't have an answer for that in my knowledge base. Please try and rep…" at bounding box center [306, 220] width 222 height 14
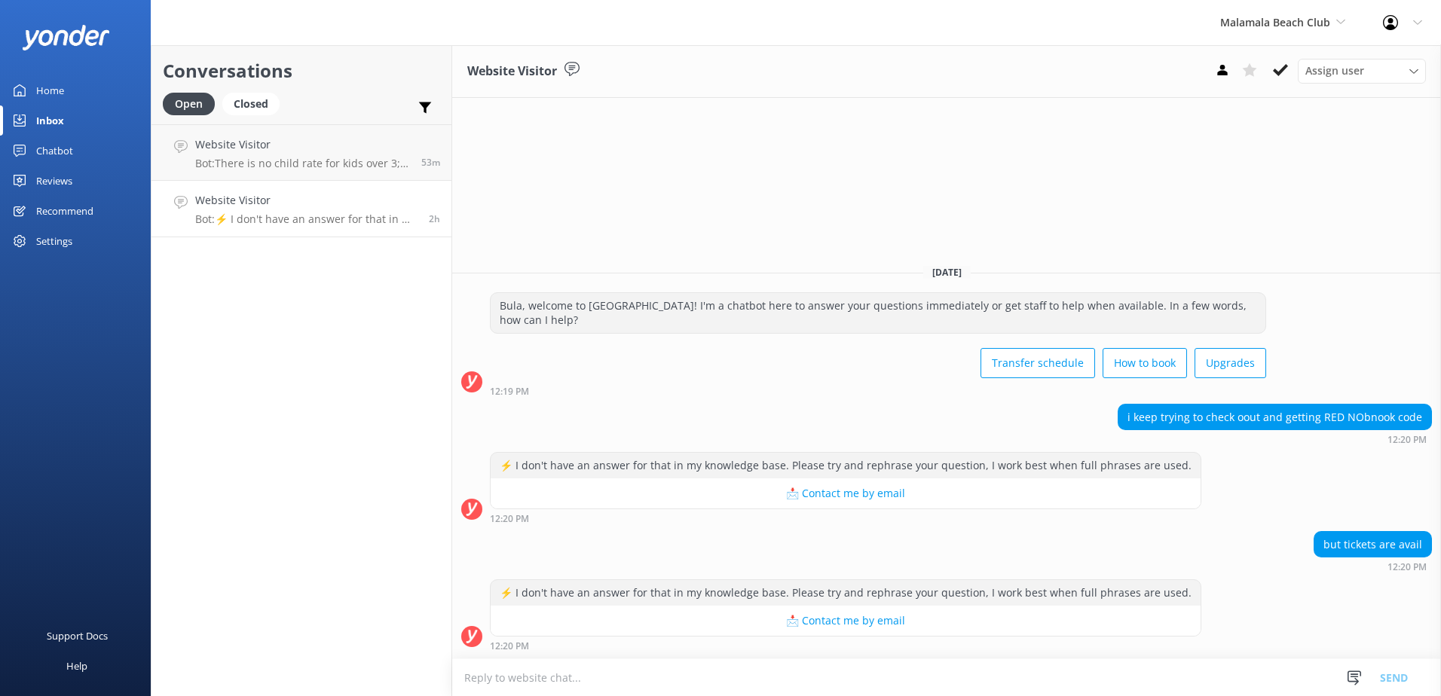
click at [1321, 570] on div "12:20 PM" at bounding box center [1373, 567] width 118 height 11
click at [899, 661] on textarea at bounding box center [946, 678] width 989 height 37
click at [895, 669] on textarea at bounding box center [946, 678] width 989 height 37
paste textarea "Please contact & liaise directly with our South Sea Cruises Reservations team, …"
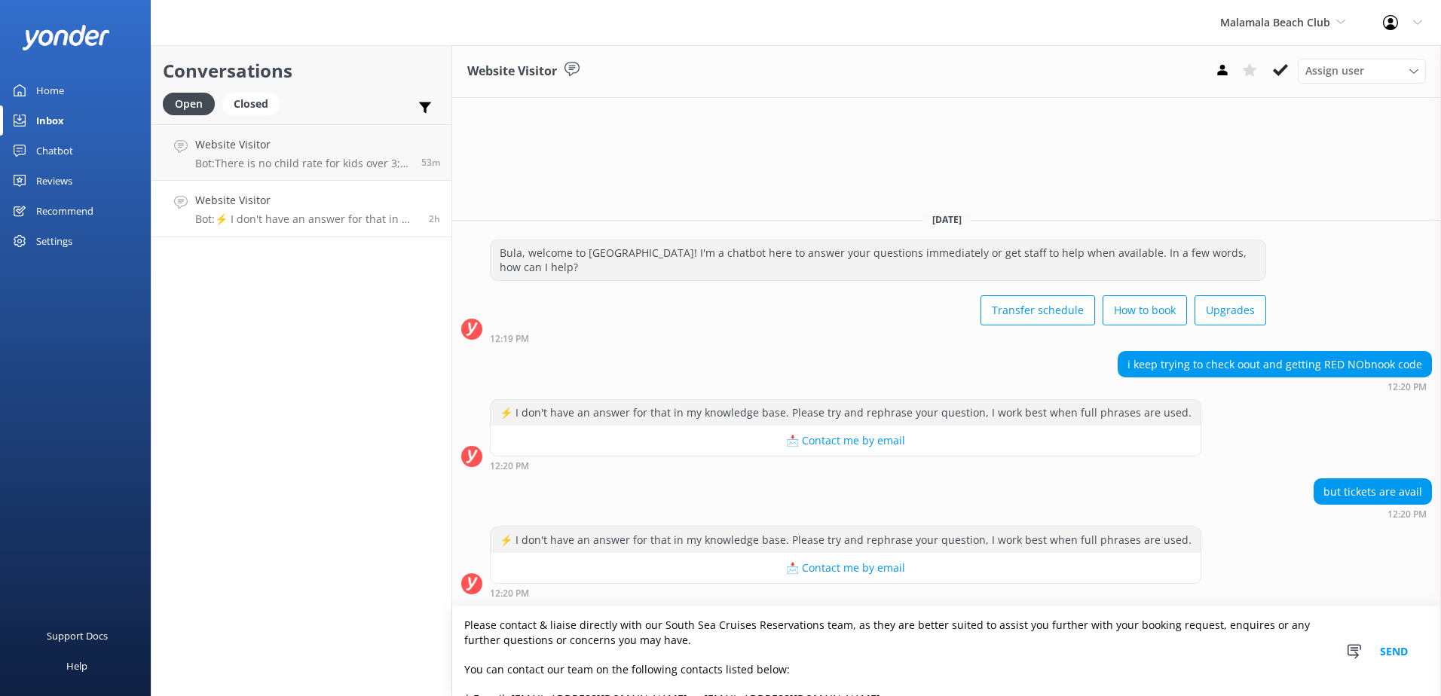
type textarea "Please contact & liaise directly with our South Sea Cruises Reservations team, …"
click at [1387, 656] on button "Send" at bounding box center [1394, 652] width 57 height 90
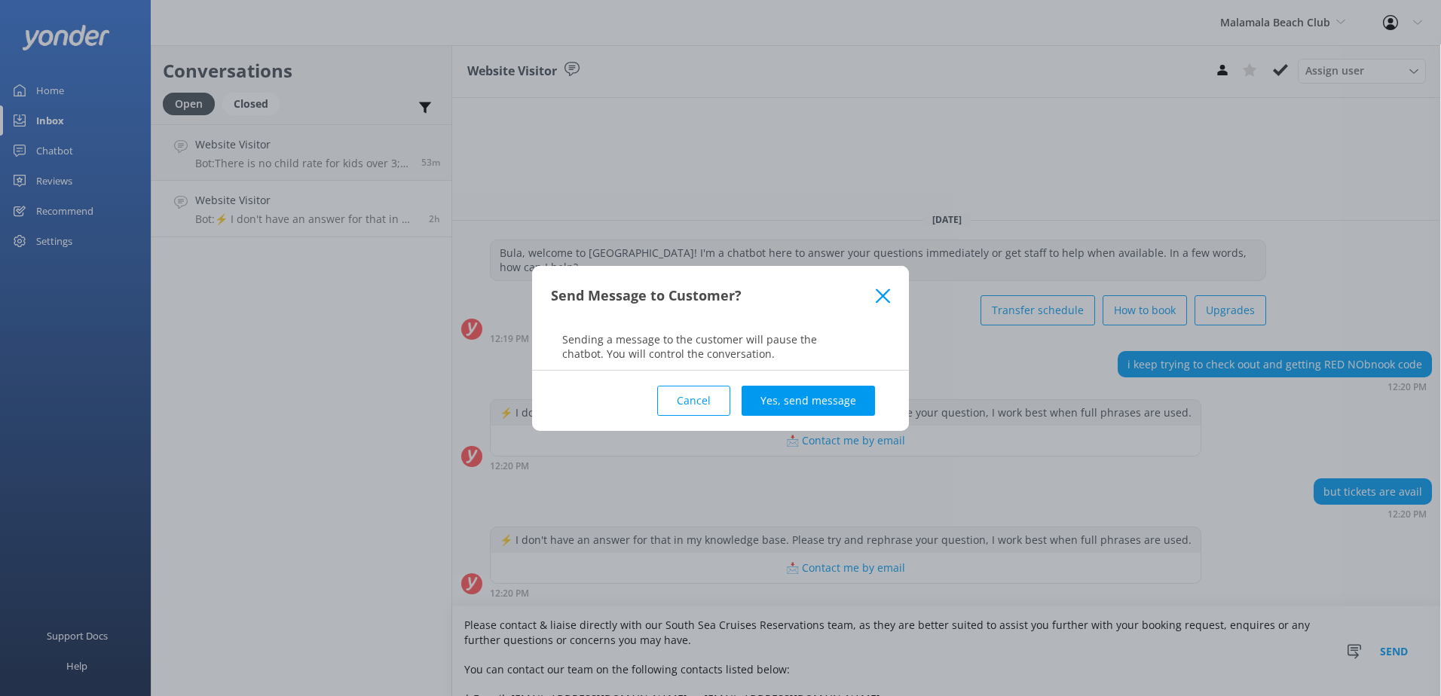
click at [807, 396] on button "Yes, send message" at bounding box center [808, 401] width 133 height 30
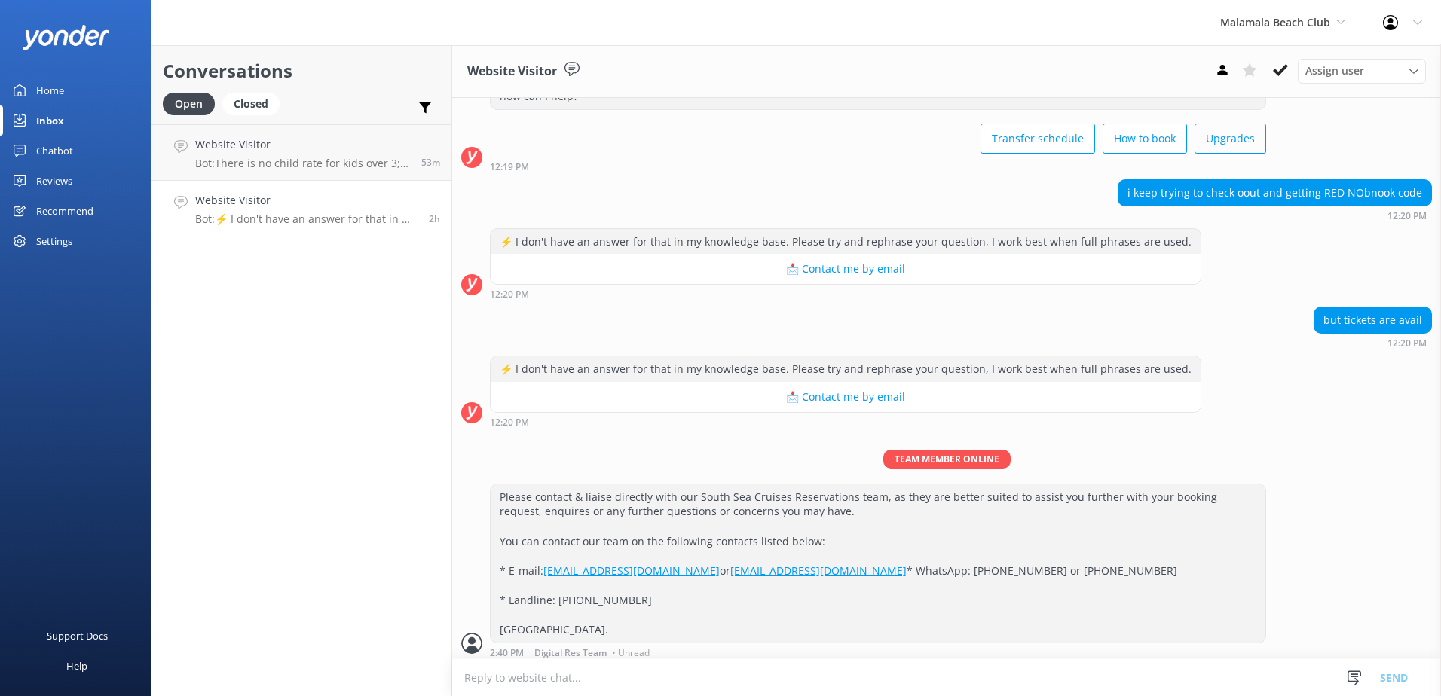
scroll to position [106, 0]
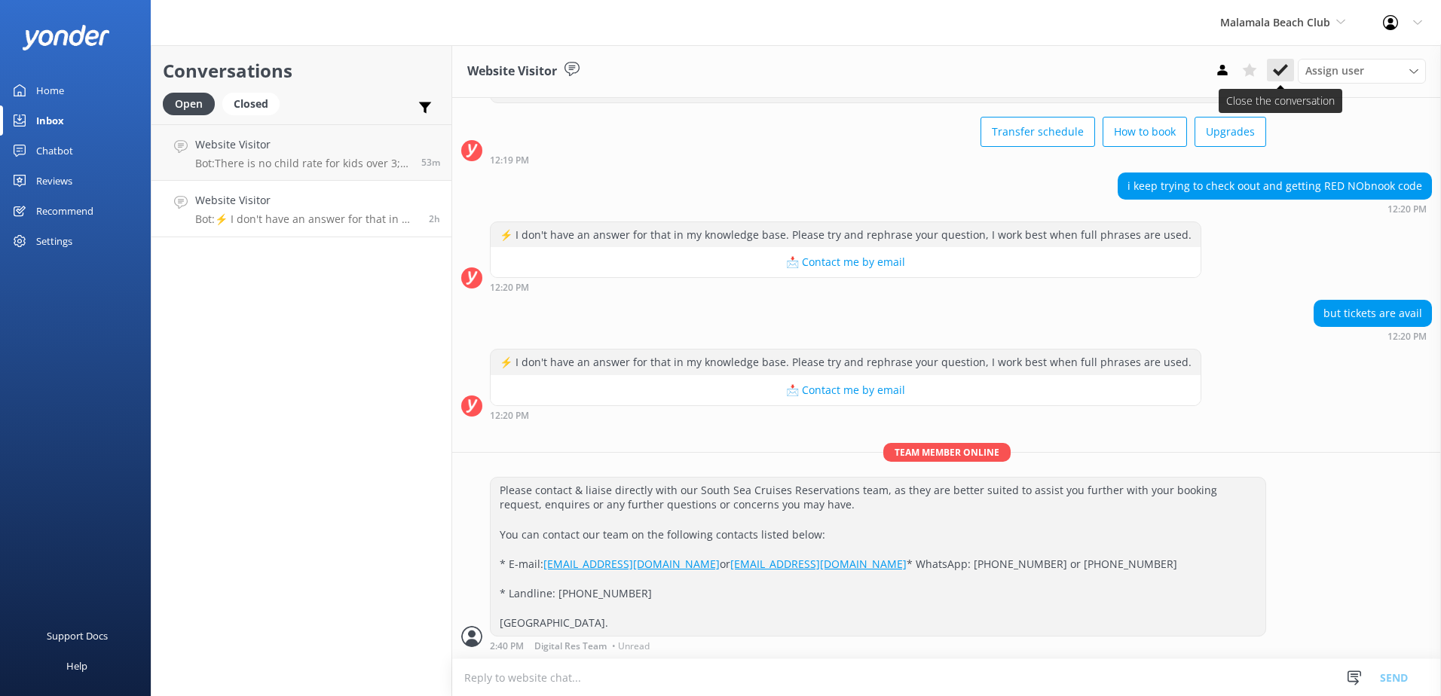
click at [1270, 67] on button at bounding box center [1280, 70] width 27 height 23
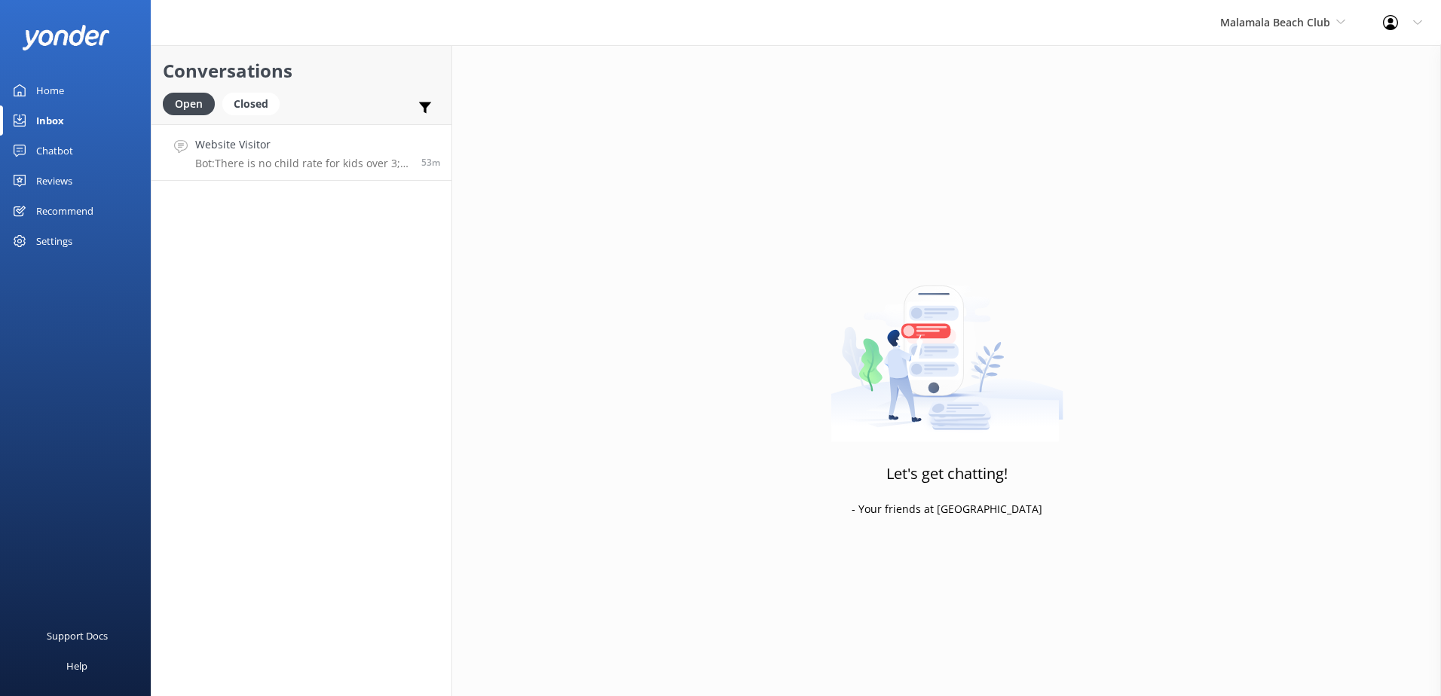
click at [271, 161] on p "Bot: There is no child rate for kids over 3; all guests pay the same for the da…" at bounding box center [302, 164] width 215 height 14
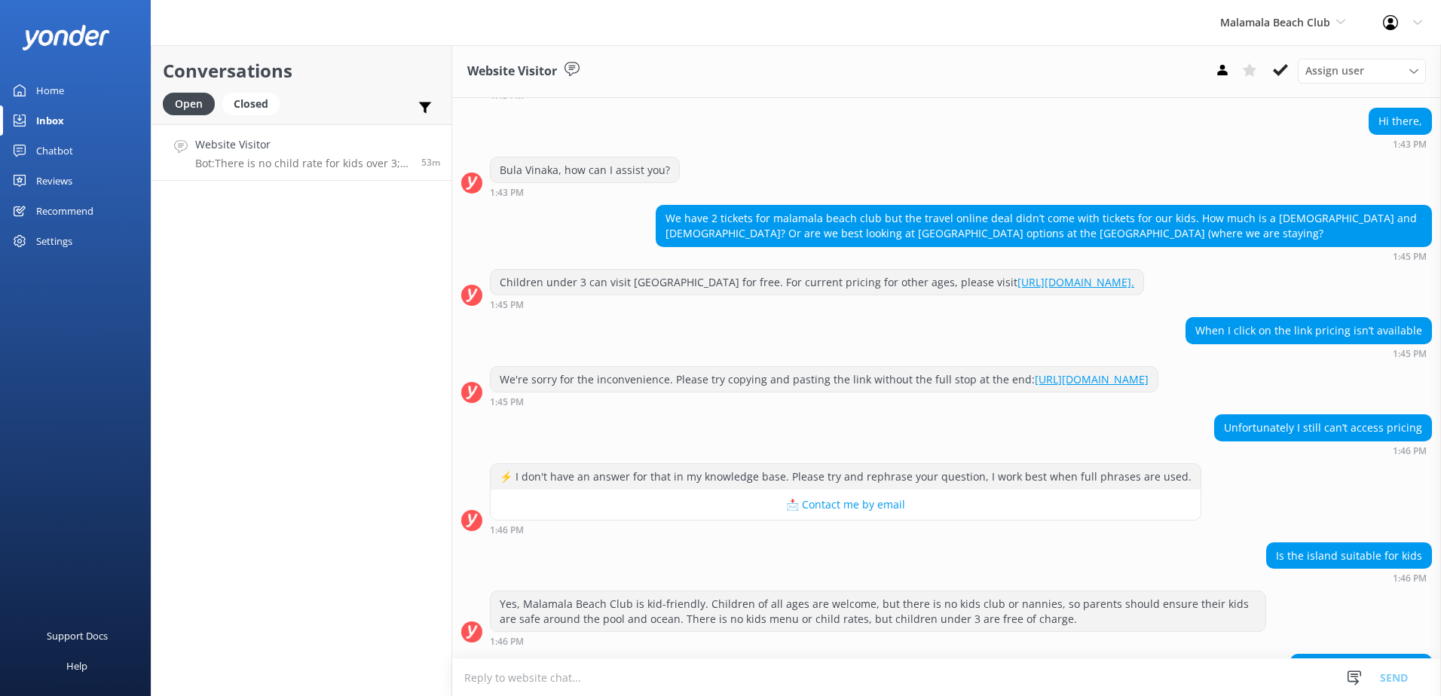
scroll to position [151, 0]
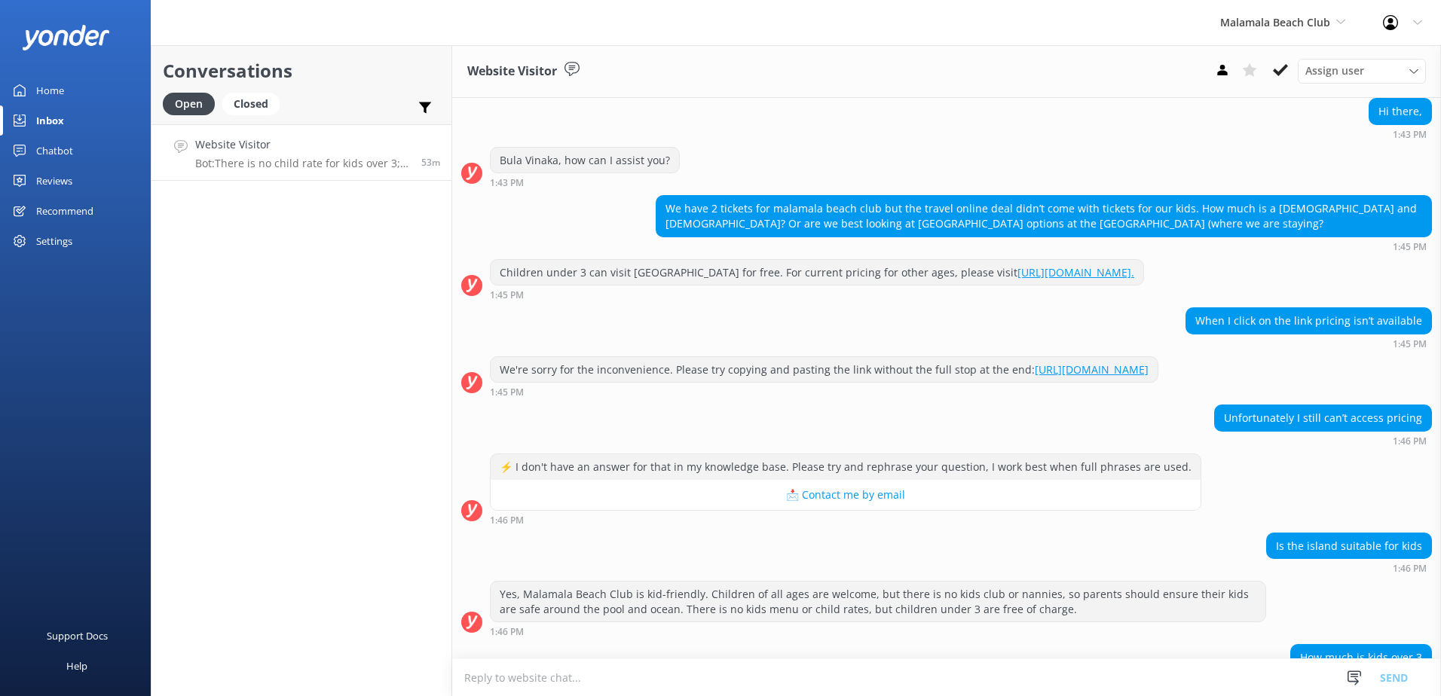
click at [1070, 371] on link "[URL][DOMAIN_NAME]" at bounding box center [1092, 370] width 114 height 14
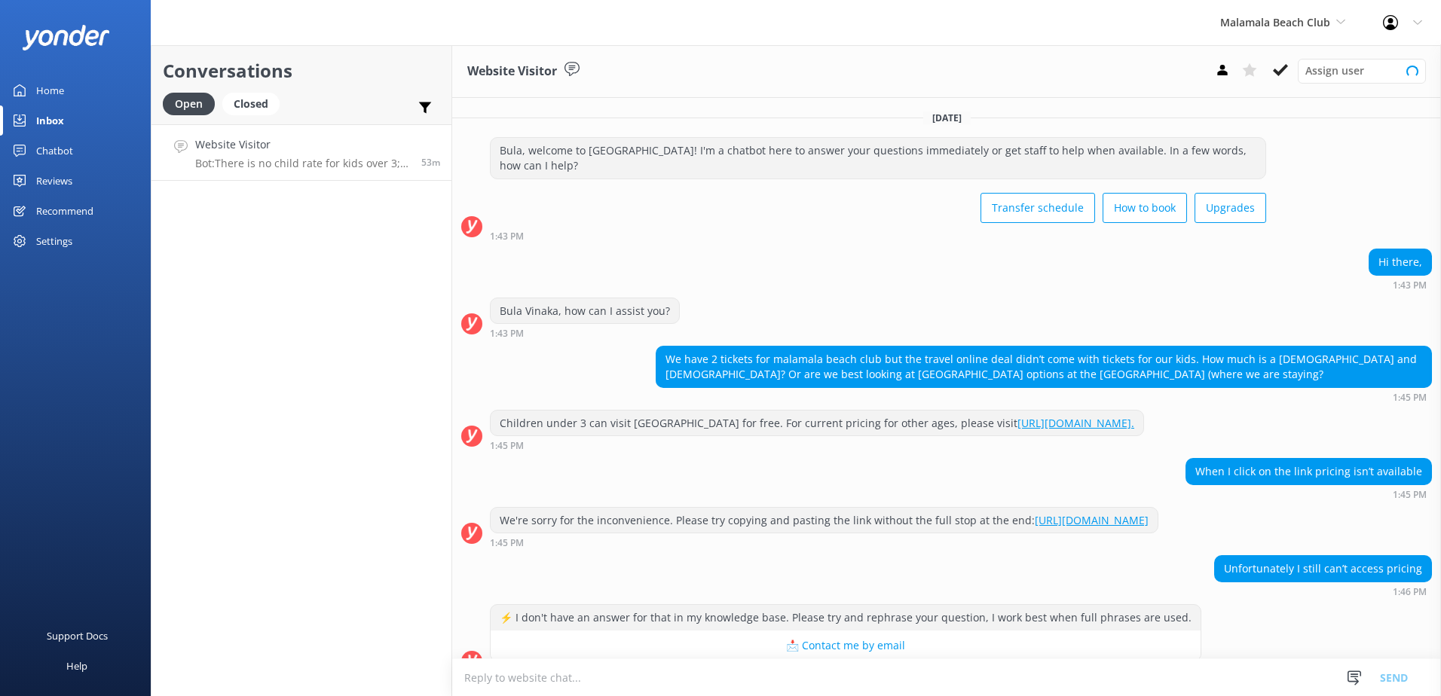
scroll to position [234, 0]
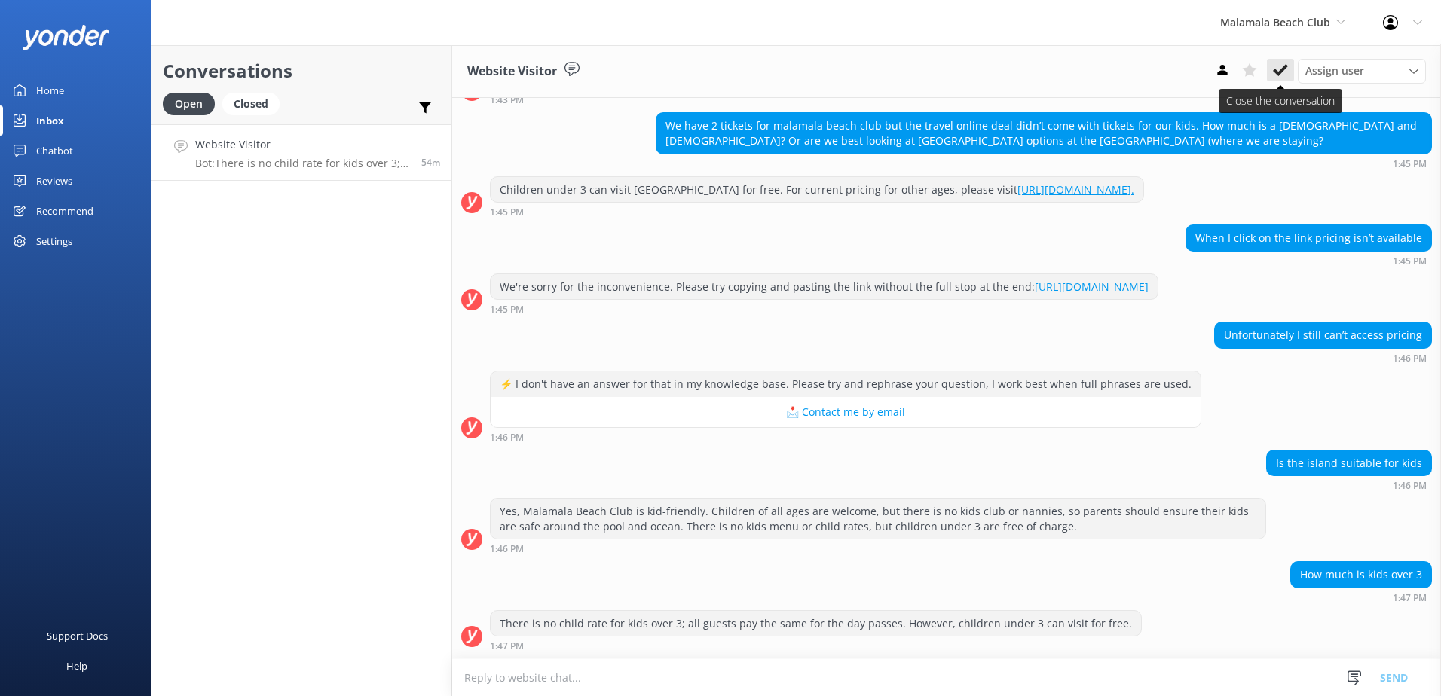
click at [1277, 75] on icon at bounding box center [1280, 70] width 15 height 15
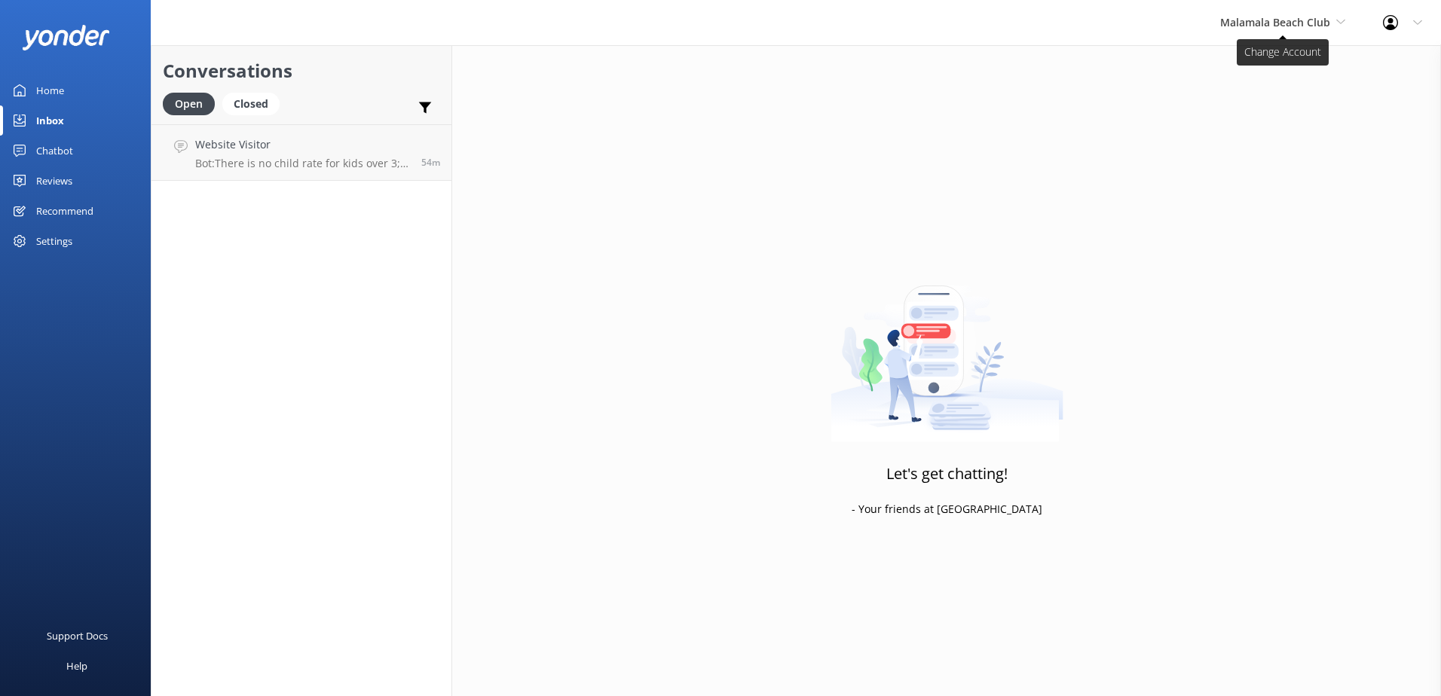
click at [1301, 21] on span "Malamala Beach Club" at bounding box center [1275, 22] width 110 height 14
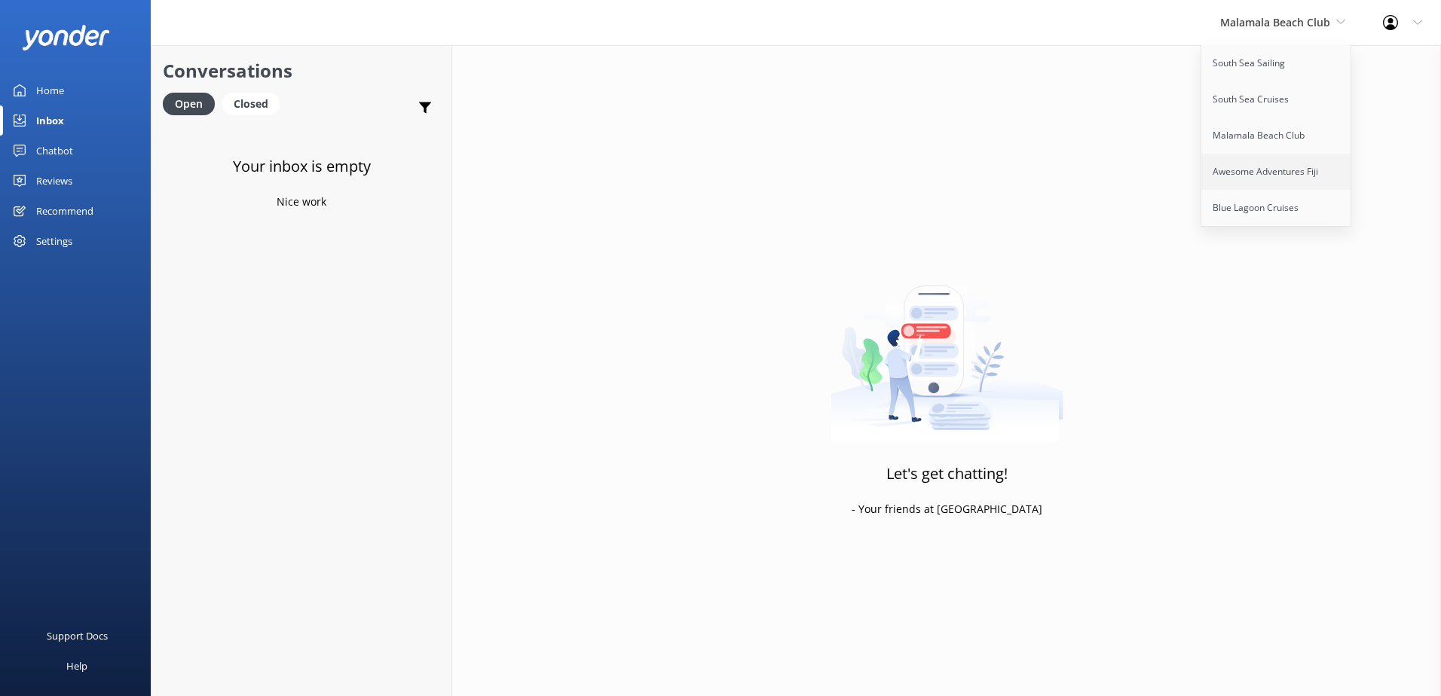
click at [1272, 167] on link "Awesome Adventures Fiji" at bounding box center [1277, 172] width 151 height 36
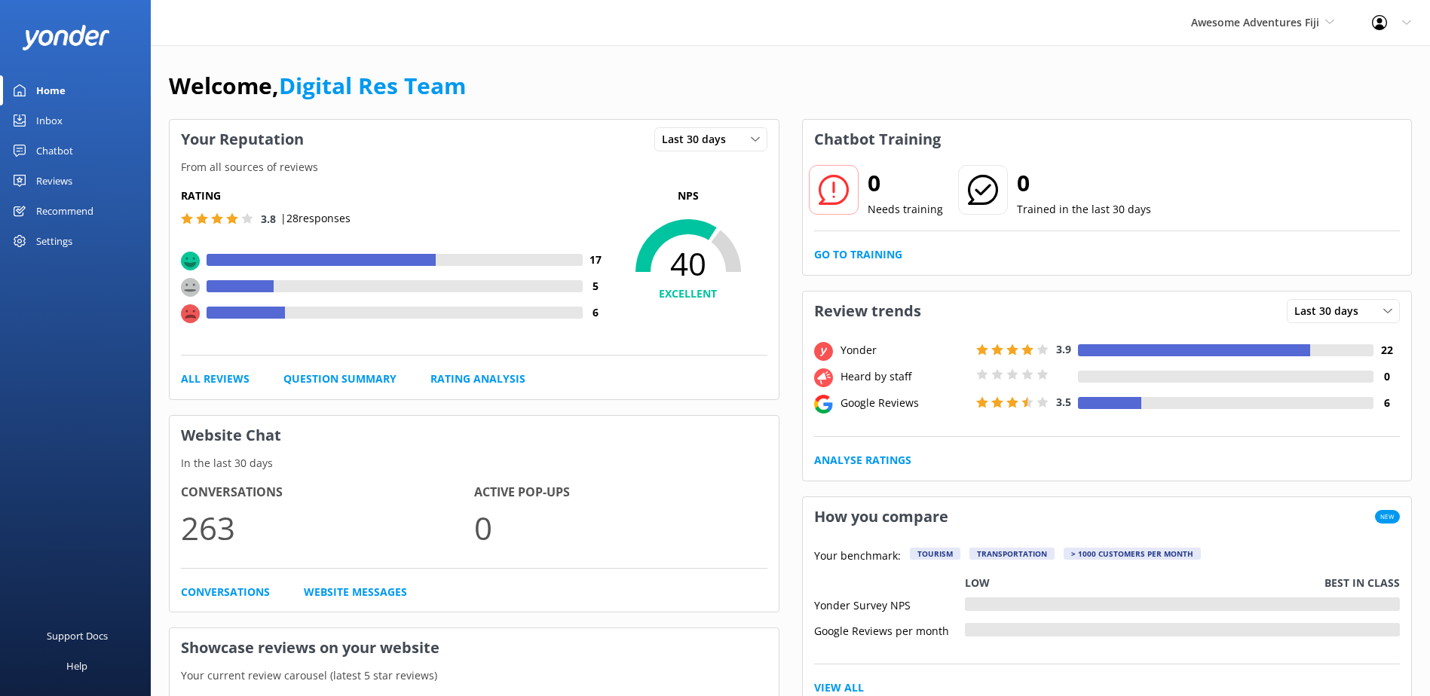
click at [11, 109] on link "Inbox" at bounding box center [75, 121] width 151 height 30
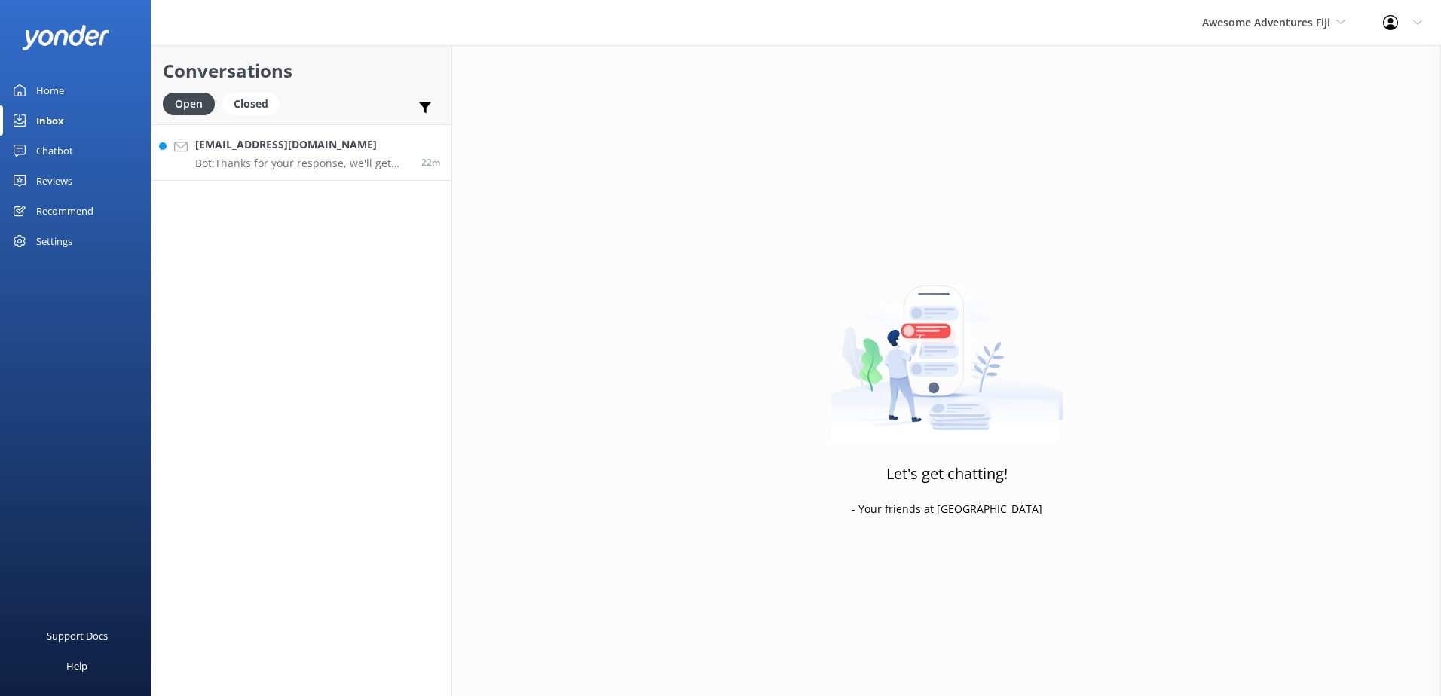
click at [338, 159] on p "Bot: Thanks for your response, we'll get back to you as soon as we can during o…" at bounding box center [302, 164] width 215 height 14
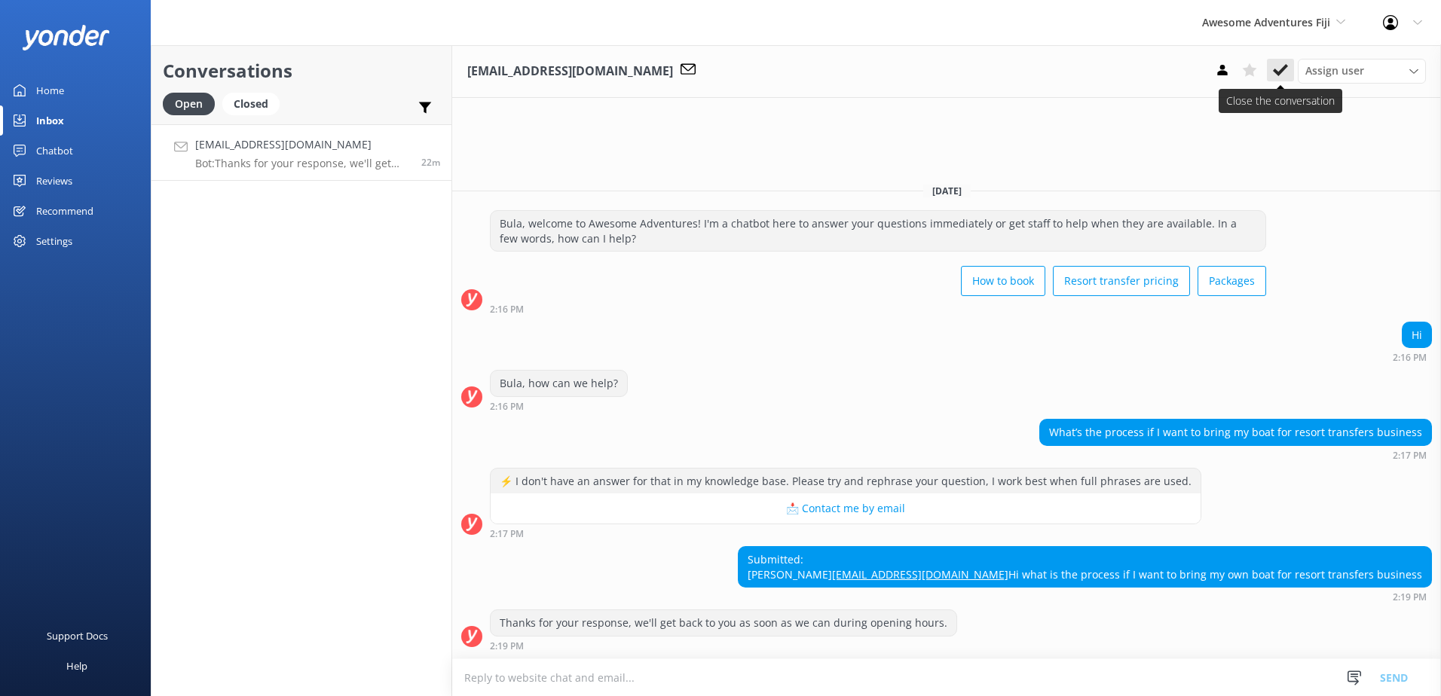
click at [1285, 66] on use at bounding box center [1280, 70] width 15 height 12
click at [1291, 32] on div "Awesome Adventures Fiji South Sea Sailing South Sea Cruises Malamala Beach Club…" at bounding box center [1273, 22] width 181 height 45
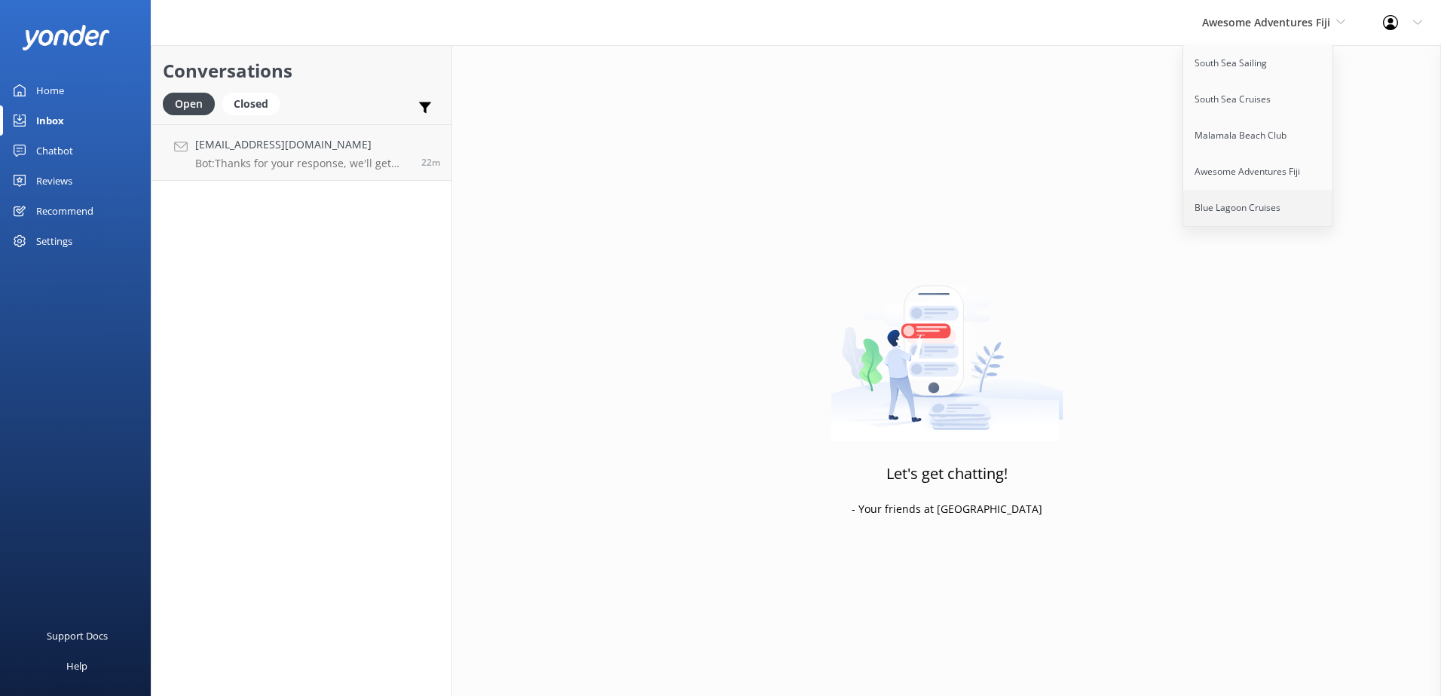
click at [1265, 203] on link "Blue Lagoon Cruises" at bounding box center [1258, 208] width 151 height 36
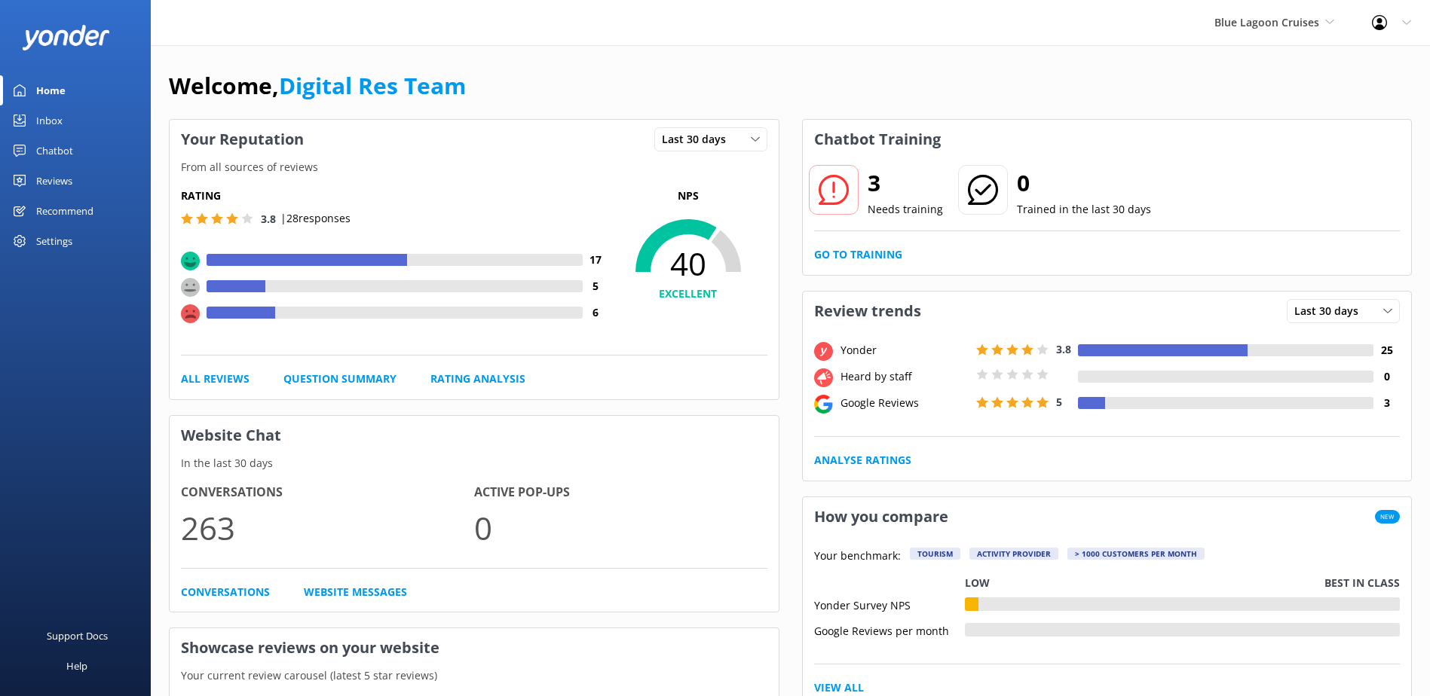
click at [60, 114] on div "Inbox" at bounding box center [49, 121] width 26 height 30
